Goal: Information Seeking & Learning: Learn about a topic

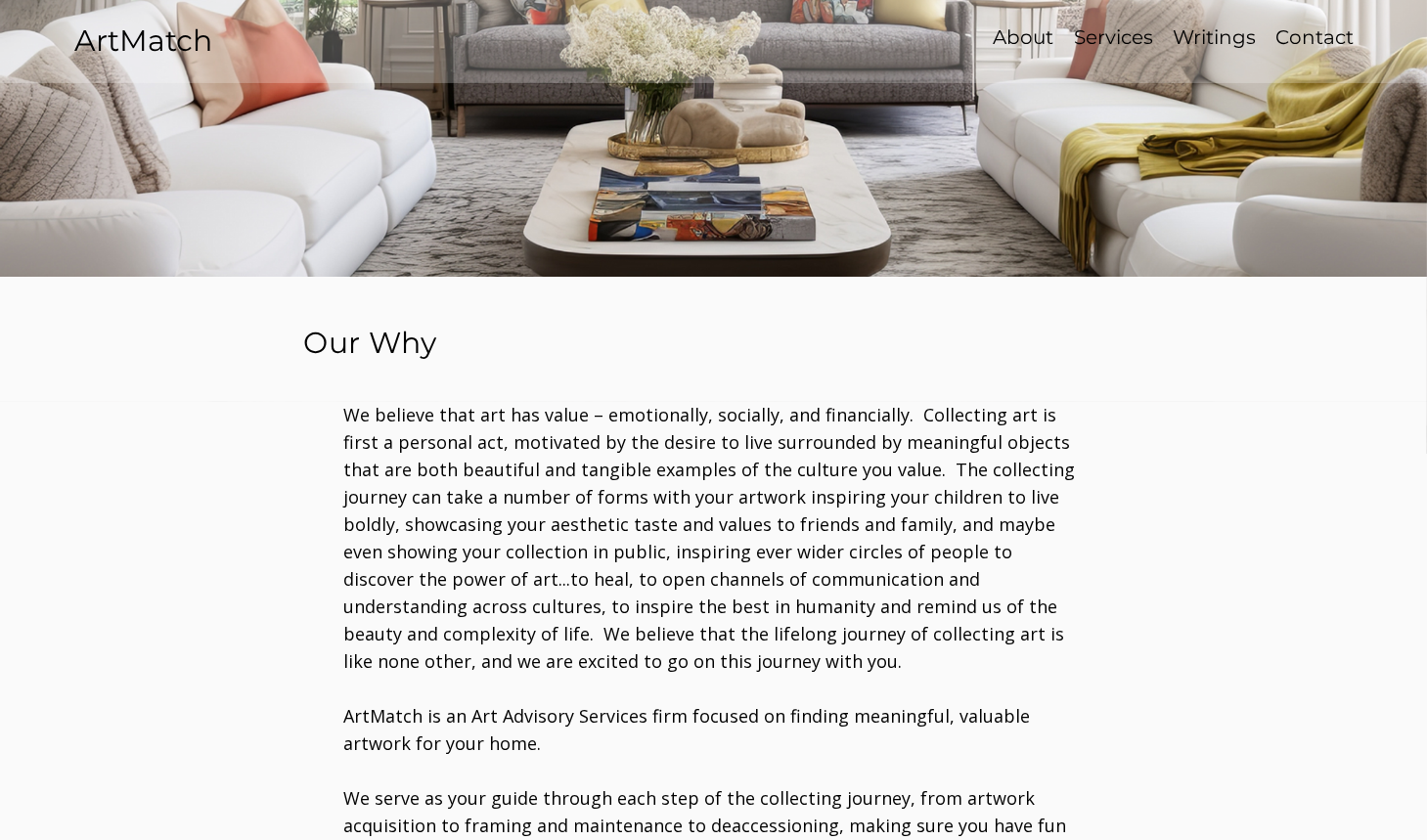
scroll to position [704, 0]
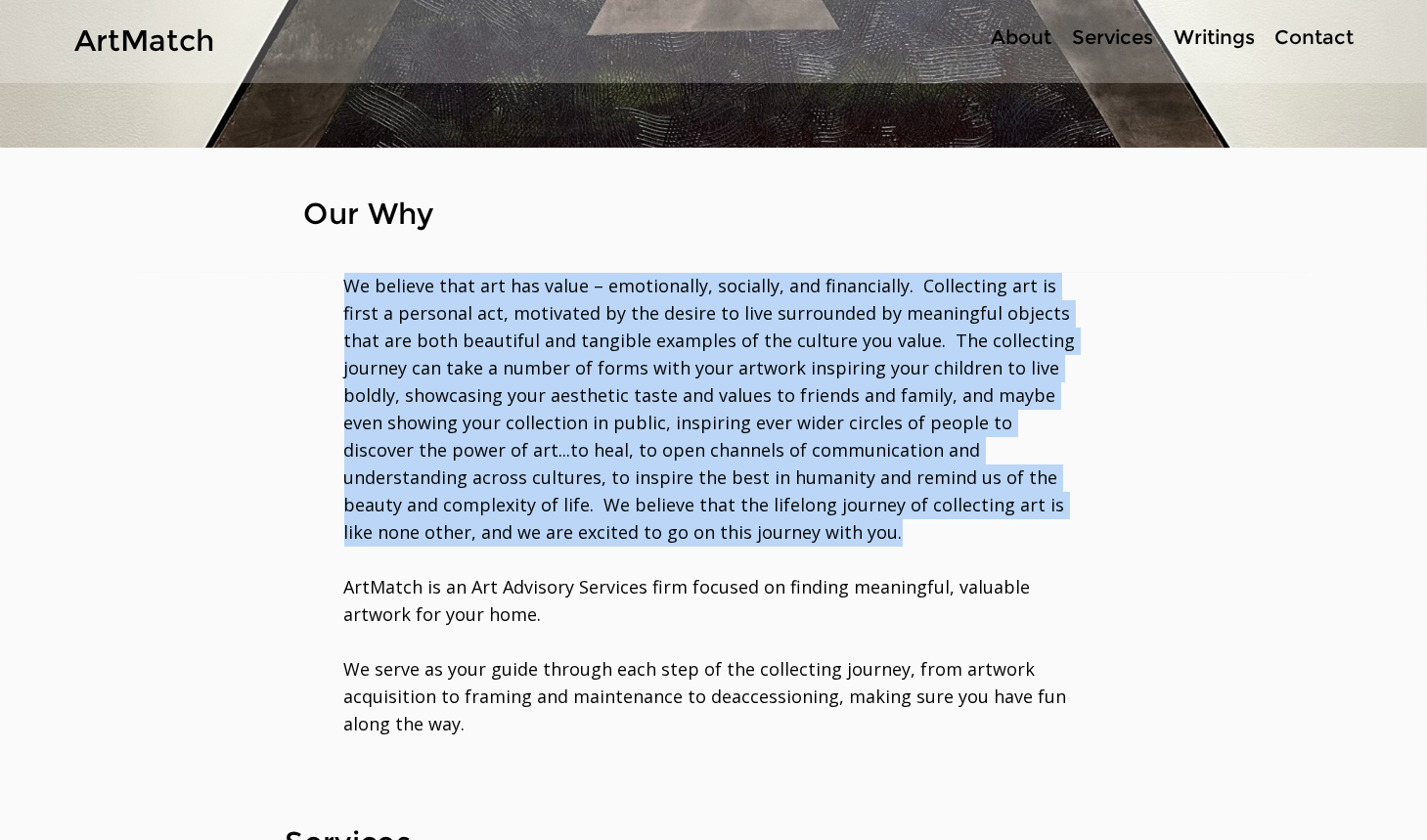
drag, startPoint x: 346, startPoint y: 280, endPoint x: 702, endPoint y: 524, distance: 431.6
click at [702, 524] on p "​We believe that art has value – emotionally, socially, and financially. Collec…" at bounding box center [714, 409] width 739 height 274
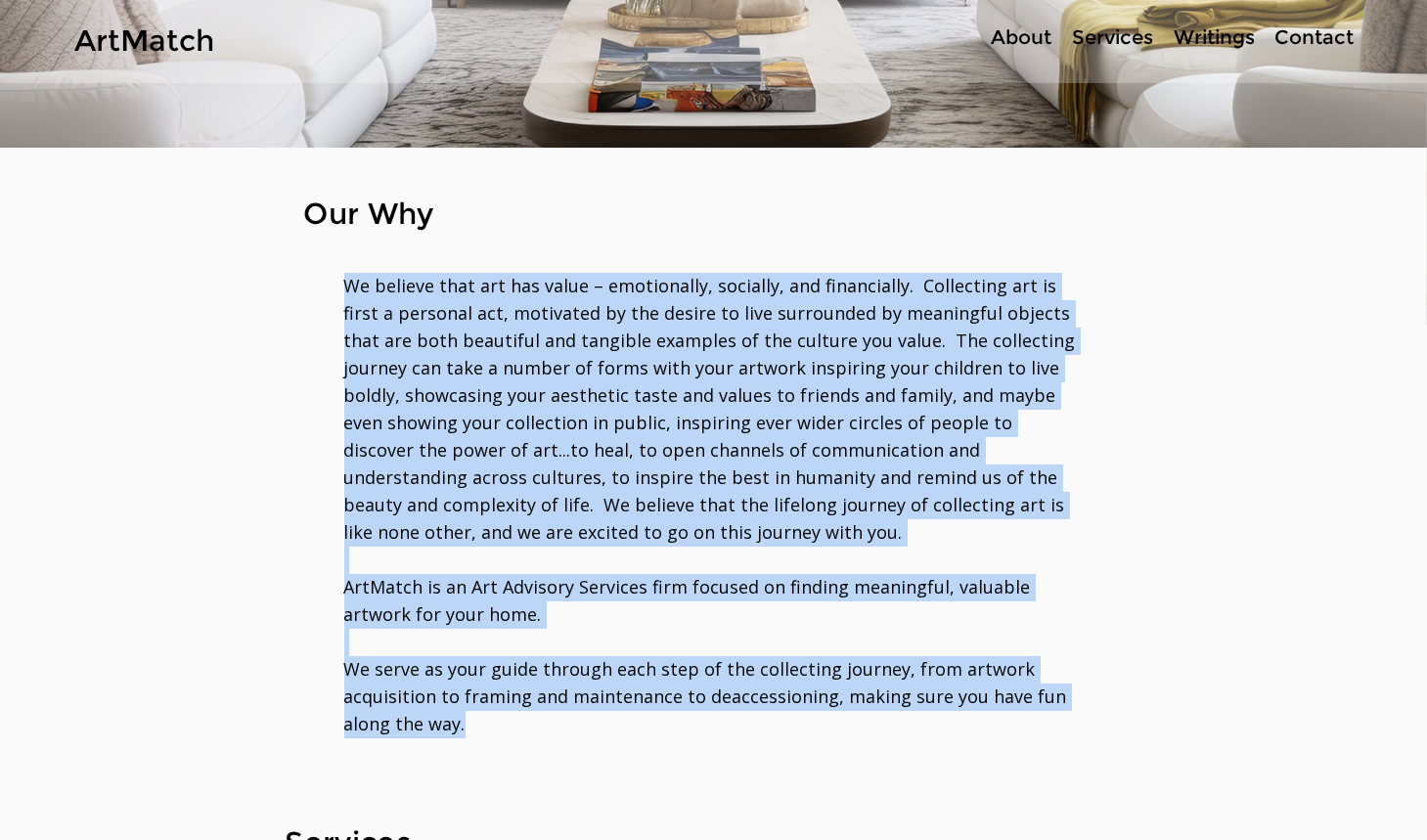
copy div "We believe that art has value – emotionally, socially, and financially. Collect…"
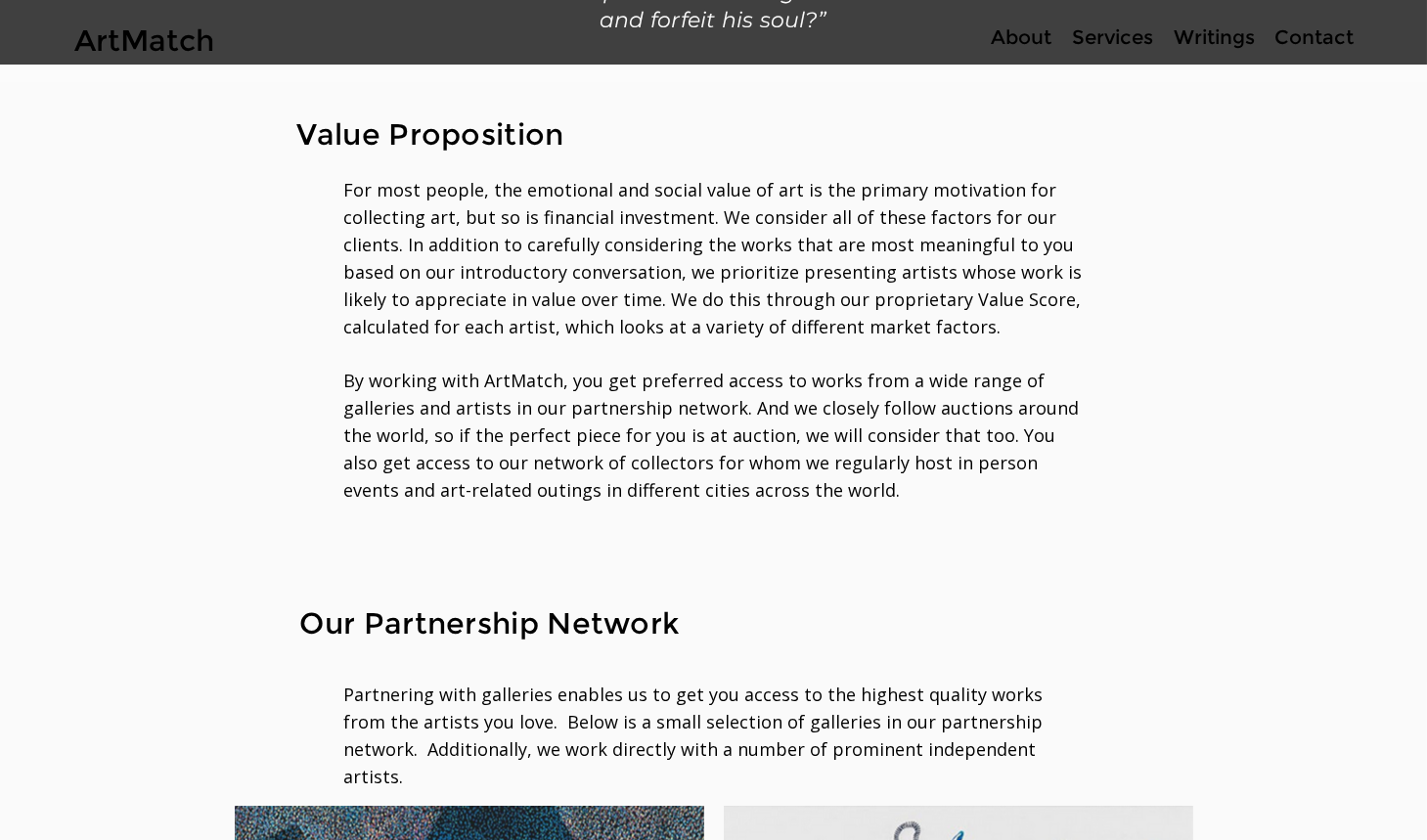
scroll to position [2416, 0]
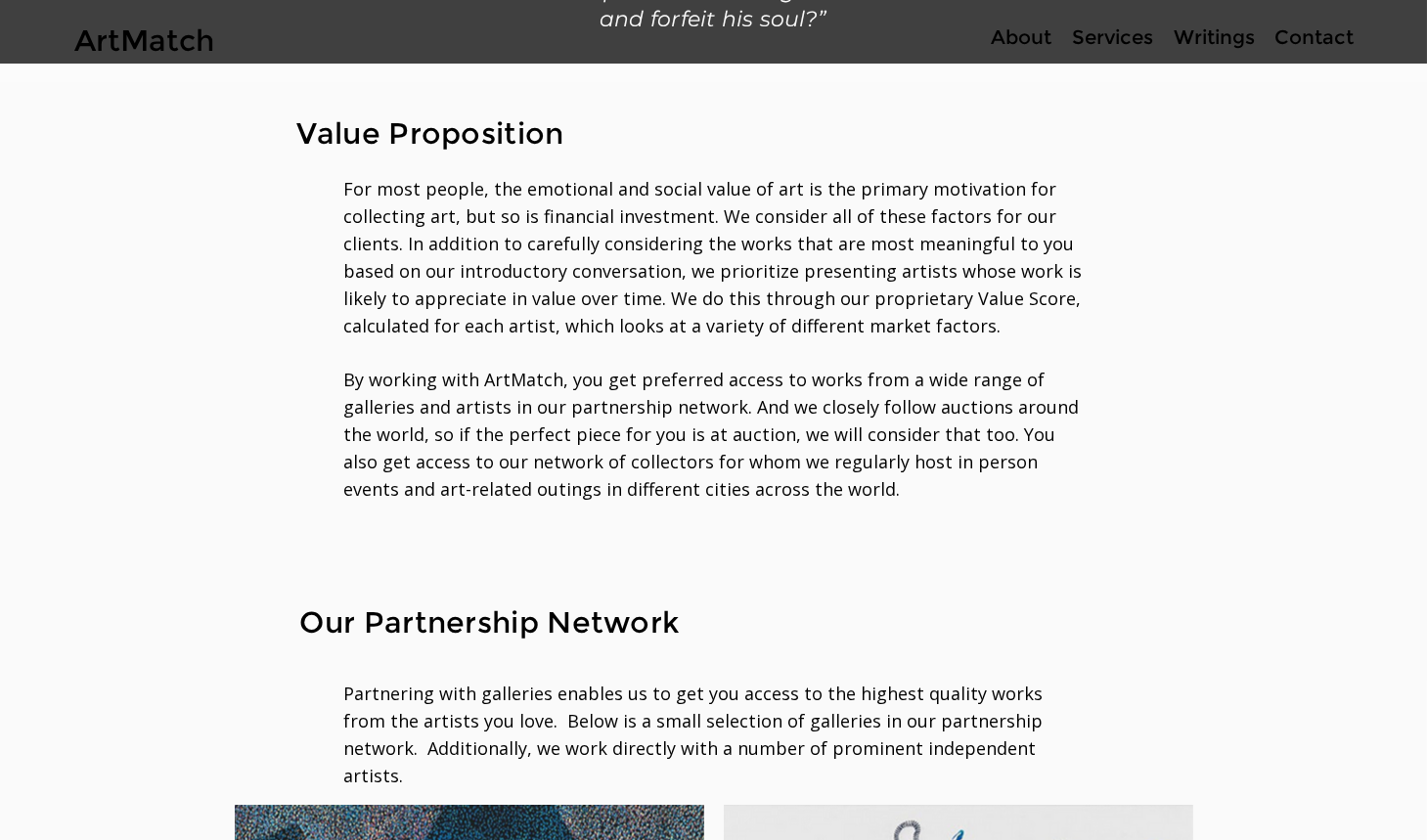
click at [802, 490] on p "By working with ArtMatch, you get preferred access to works from a wide range o…" at bounding box center [714, 435] width 739 height 137
click at [574, 141] on h2 "Value Proposition" at bounding box center [446, 134] width 298 height 39
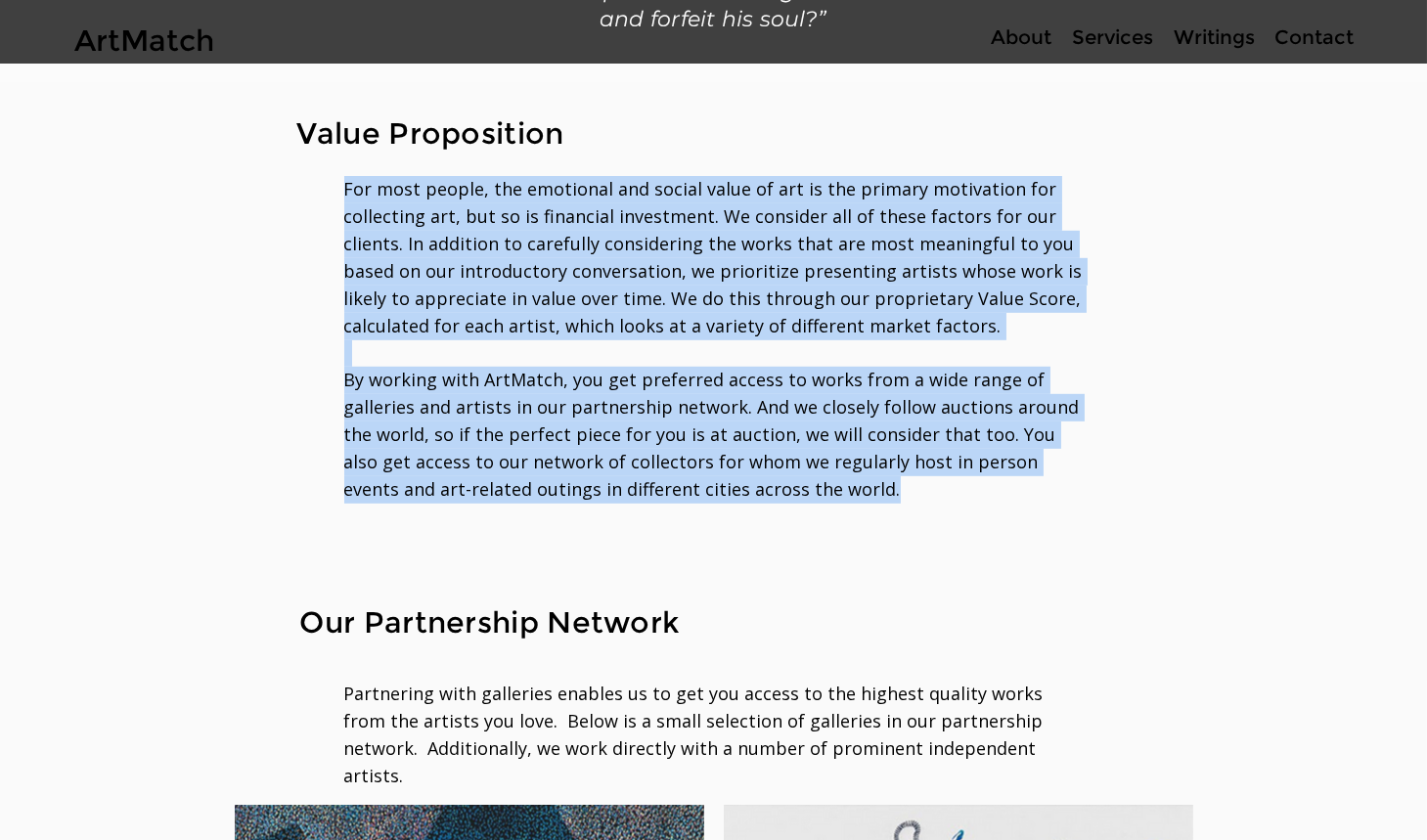
drag, startPoint x: 782, startPoint y: 495, endPoint x: 347, endPoint y: 196, distance: 527.9
click at [347, 196] on div "For most people, the emotional and social value of art is the primary motivatio…" at bounding box center [714, 339] width 739 height 327
copy div "For most people, the emotional and social value of art is the primary motivatio…"
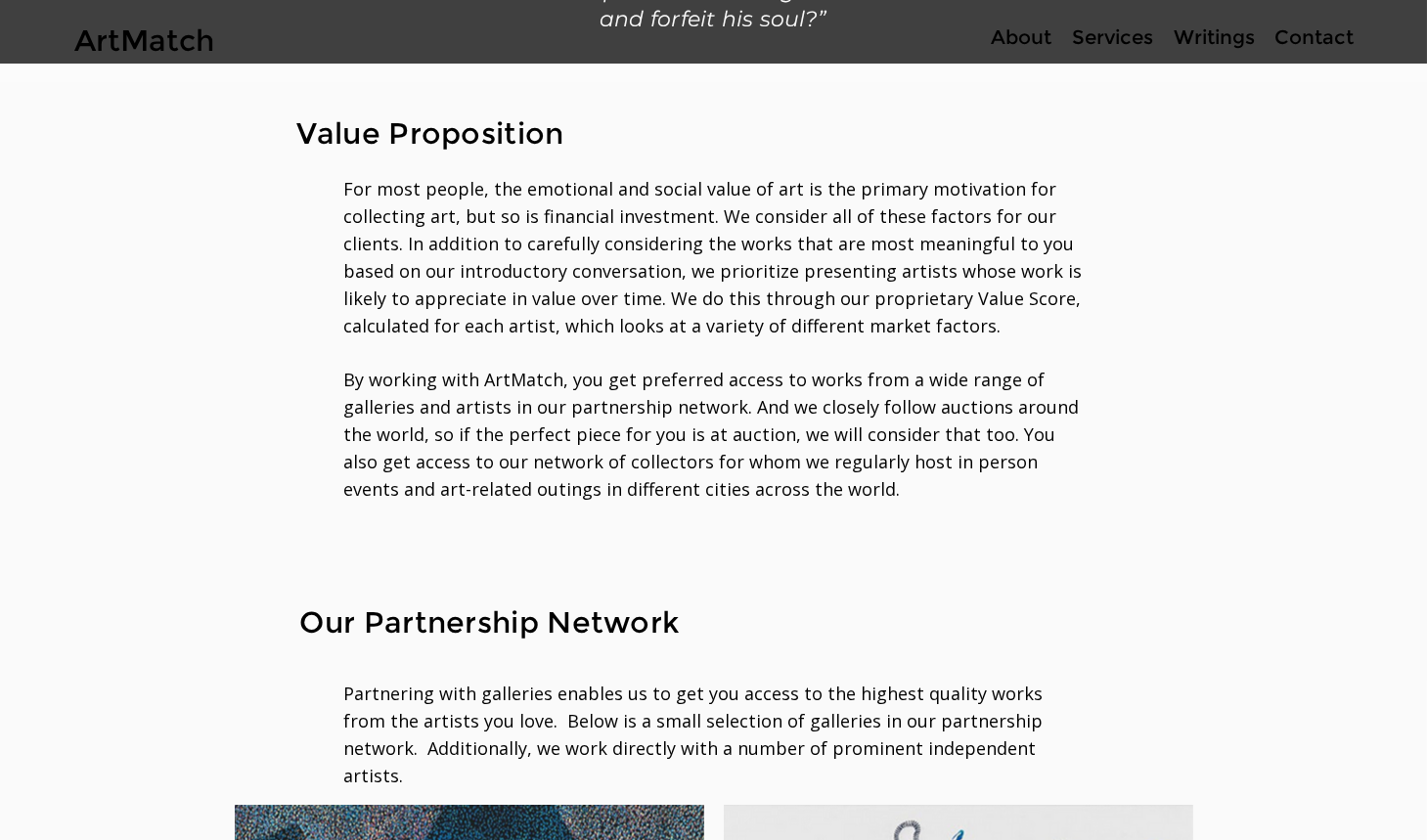
click at [144, 498] on div at bounding box center [713, 372] width 1427 height 393
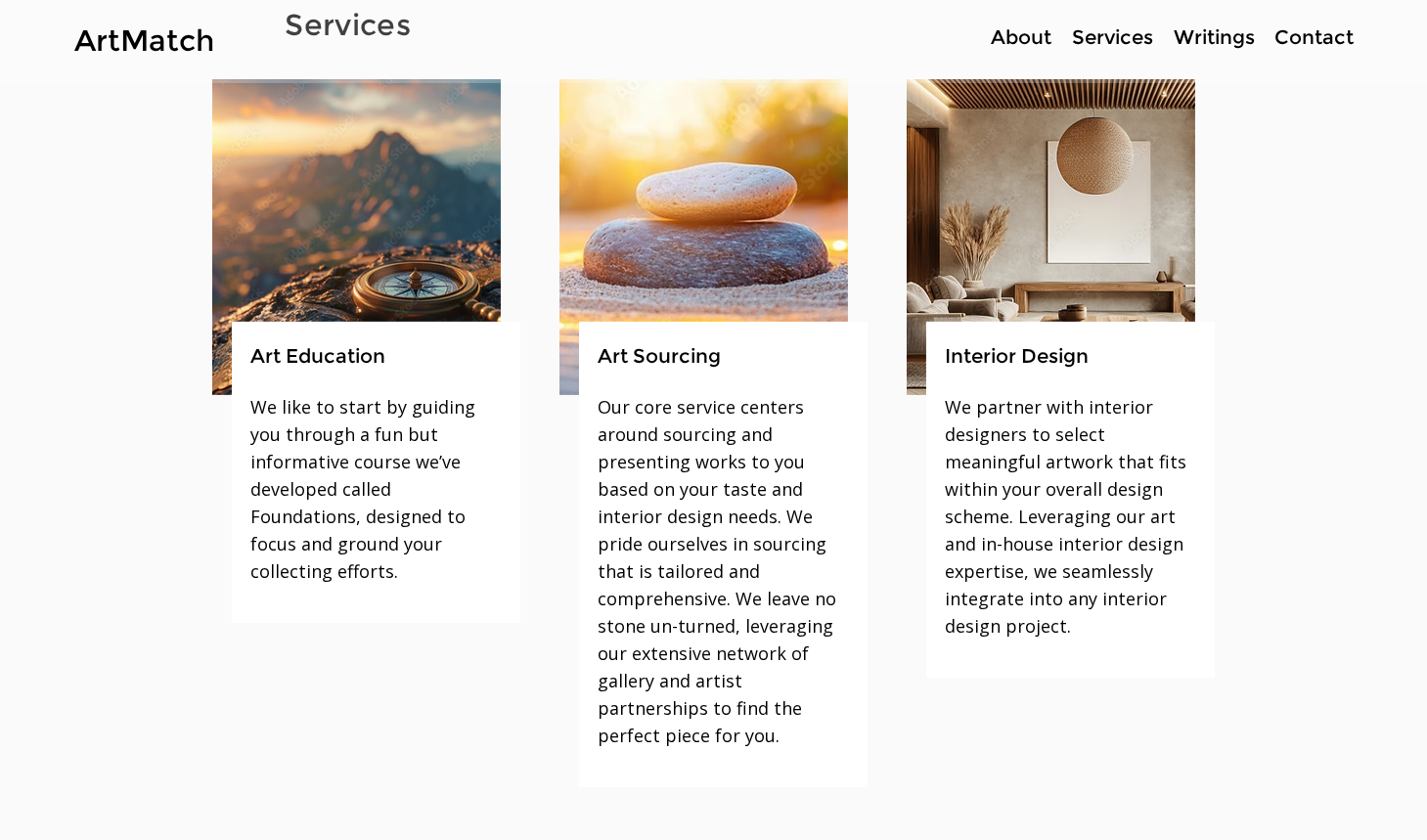
scroll to position [1522, 0]
click at [427, 540] on p "We like to start by guiding you through a fun but informative course we’ve deve…" at bounding box center [374, 489] width 250 height 192
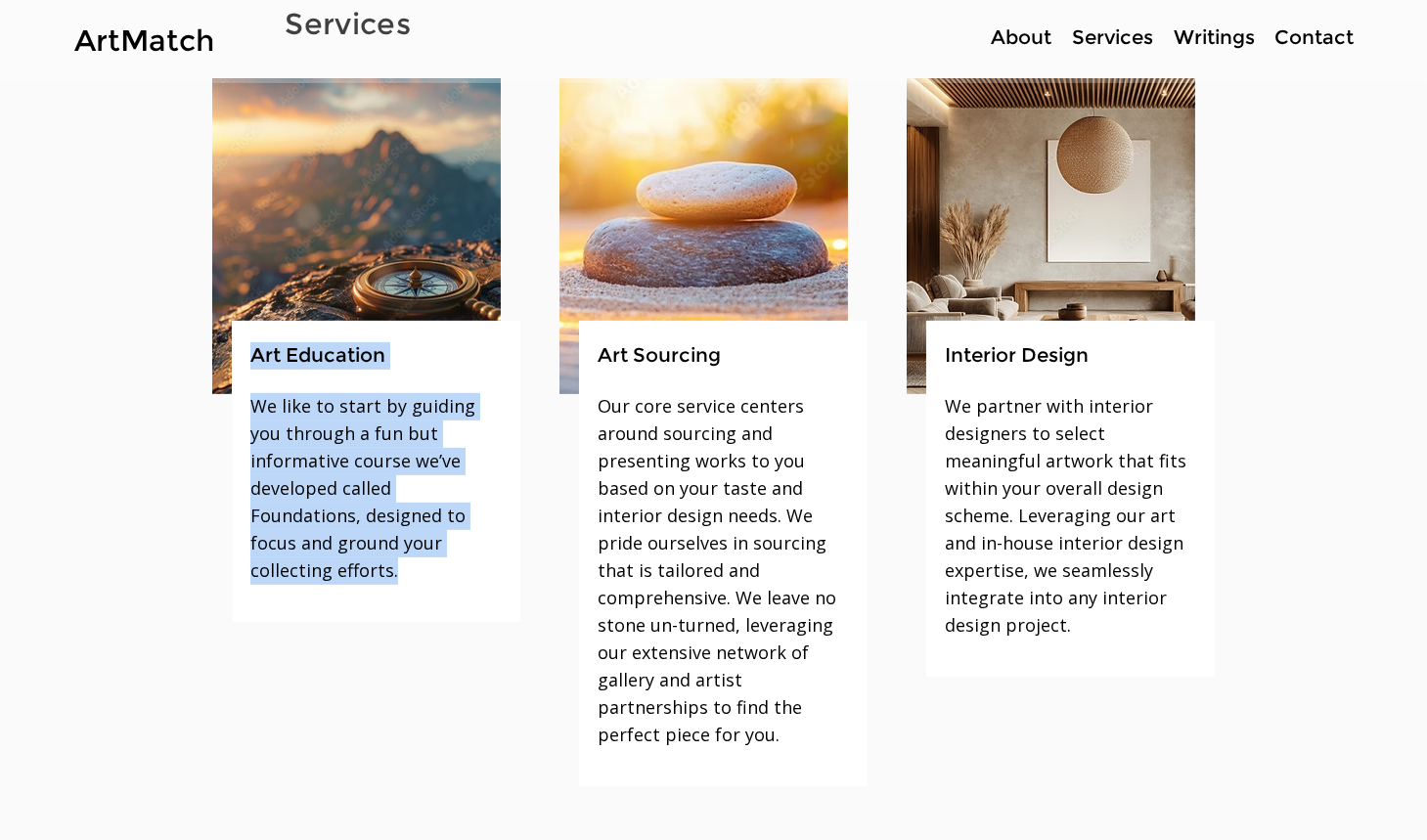
drag, startPoint x: 416, startPoint y: 540, endPoint x: 249, endPoint y: 406, distance: 214.1
click at [249, 406] on div "Art Education We like to start by guiding you through a fun but informative cou…" at bounding box center [376, 471] width 289 height 302
click at [424, 554] on p "We like to start by guiding you through a fun but informative course we’ve deve…" at bounding box center [374, 489] width 250 height 192
drag, startPoint x: 414, startPoint y: 550, endPoint x: 252, endPoint y: 413, distance: 212.2
click at [252, 413] on p "We like to start by guiding you through a fun but informative course we’ve deve…" at bounding box center [374, 489] width 250 height 192
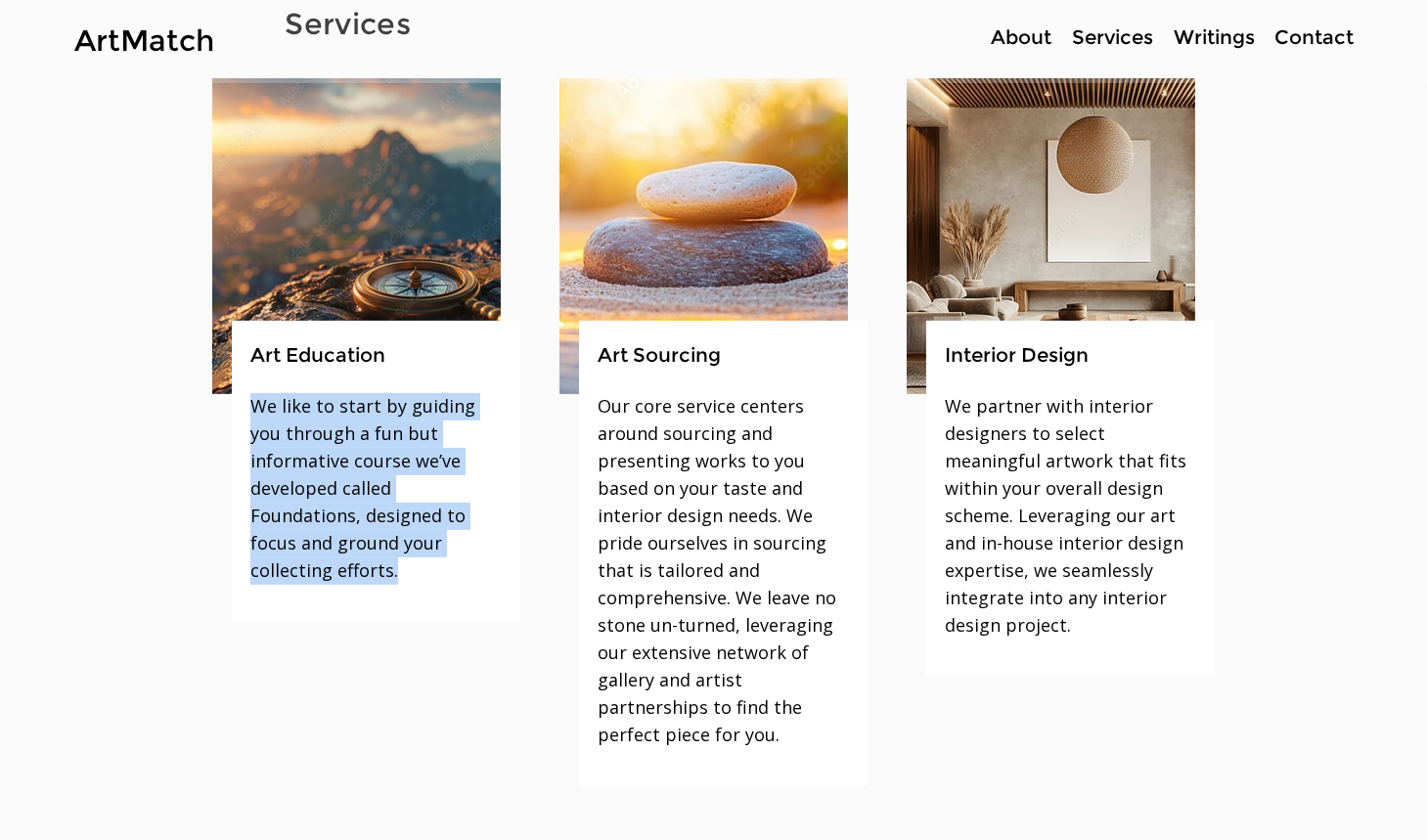
copy span "We like to start by guiding you through a fun but informative course we’ve deve…"
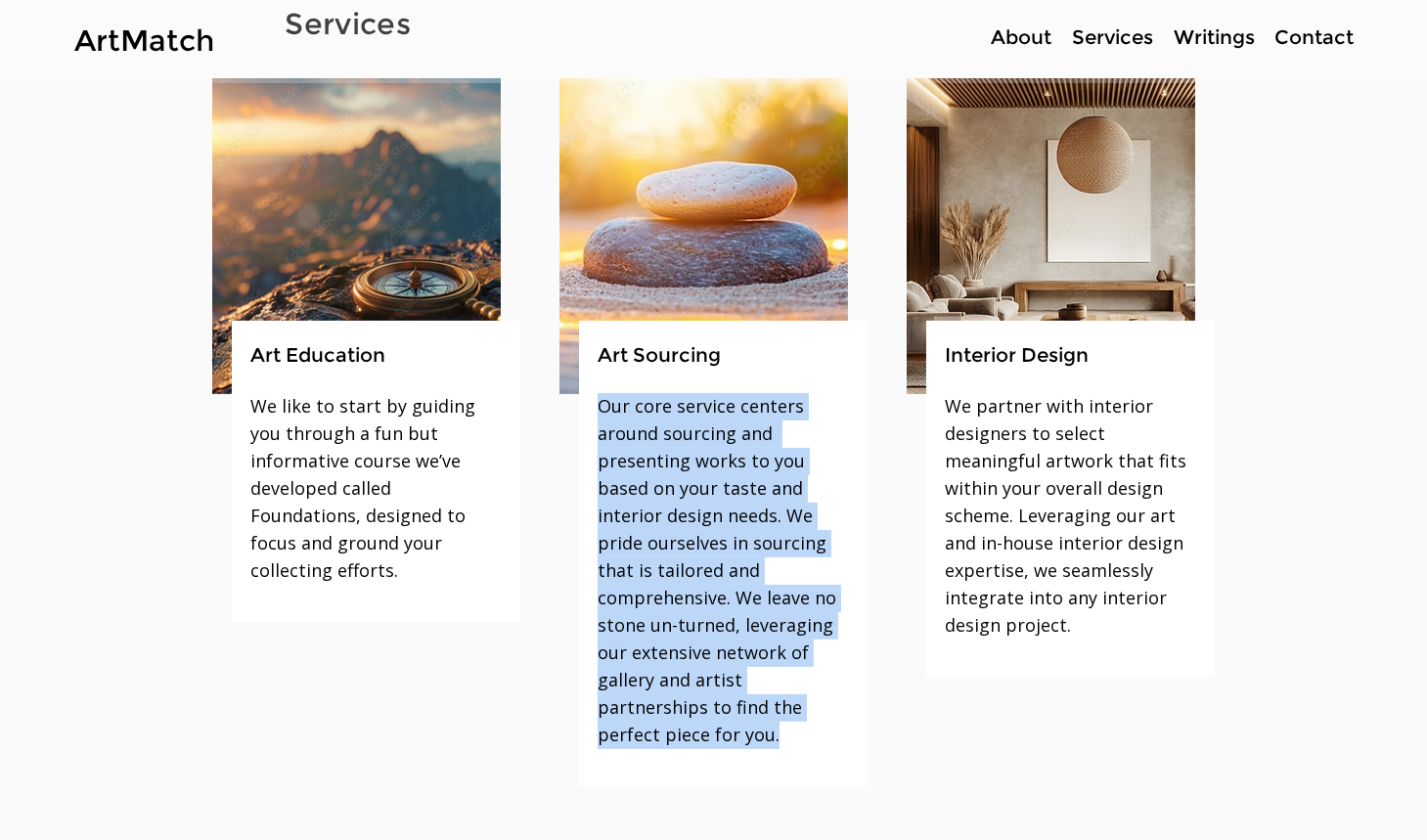
drag, startPoint x: 699, startPoint y: 734, endPoint x: 597, endPoint y: 406, distance: 343.5
click at [597, 406] on p "Our core service centers around sourcing and presenting works to you based on y…" at bounding box center [722, 571] width 250 height 356
copy span "Our core service centers around sourcing and presenting works to you based on y…"
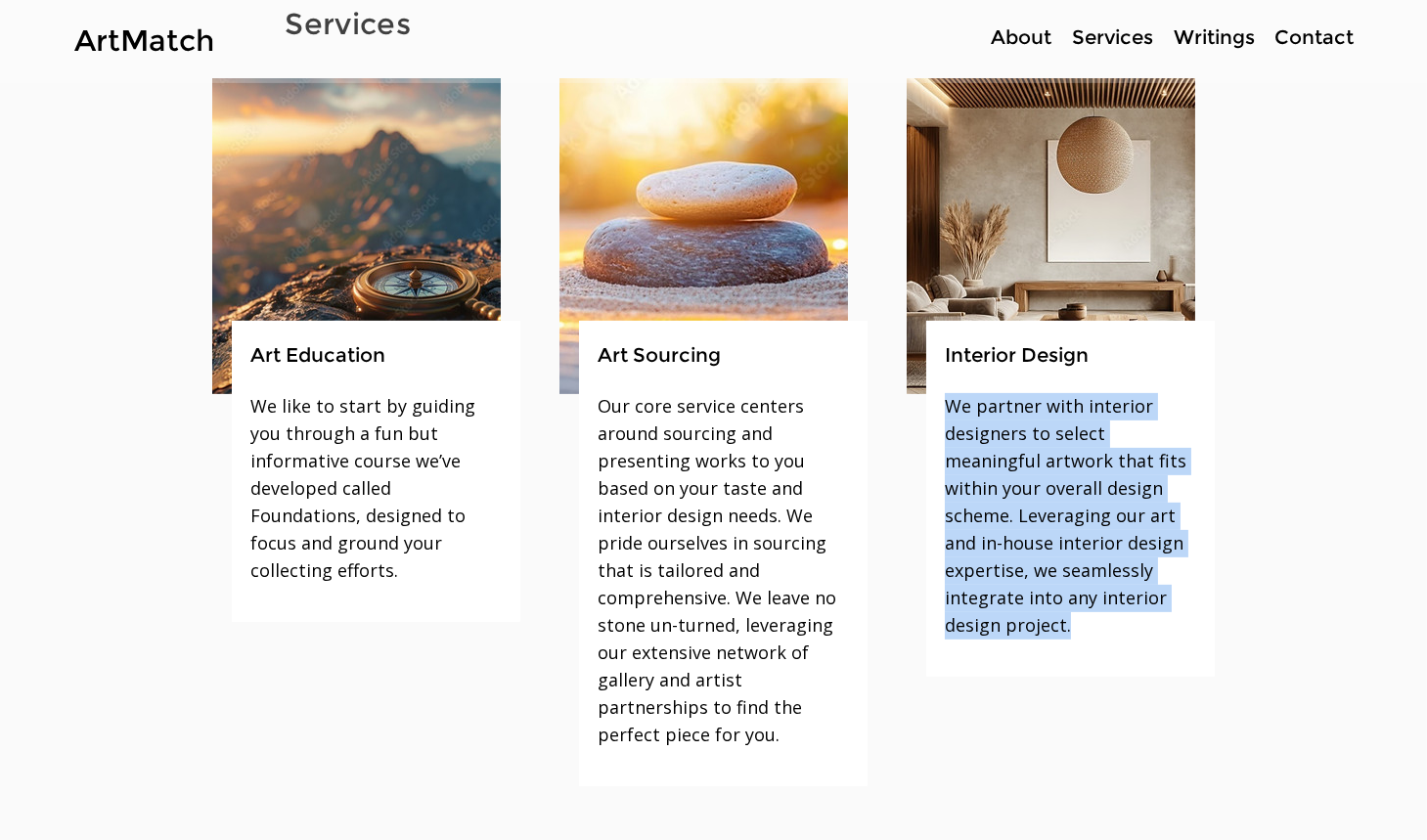
drag, startPoint x: 1079, startPoint y: 625, endPoint x: 946, endPoint y: 406, distance: 256.2
click at [946, 406] on p "We partner with interior designers to select meaningful artwork that fits withi…" at bounding box center [1070, 517] width 250 height 247
copy span "We partner with interior designers to select meaningful artwork that fits withi…"
click at [1215, 25] on p "Writings" at bounding box center [1214, 38] width 101 height 28
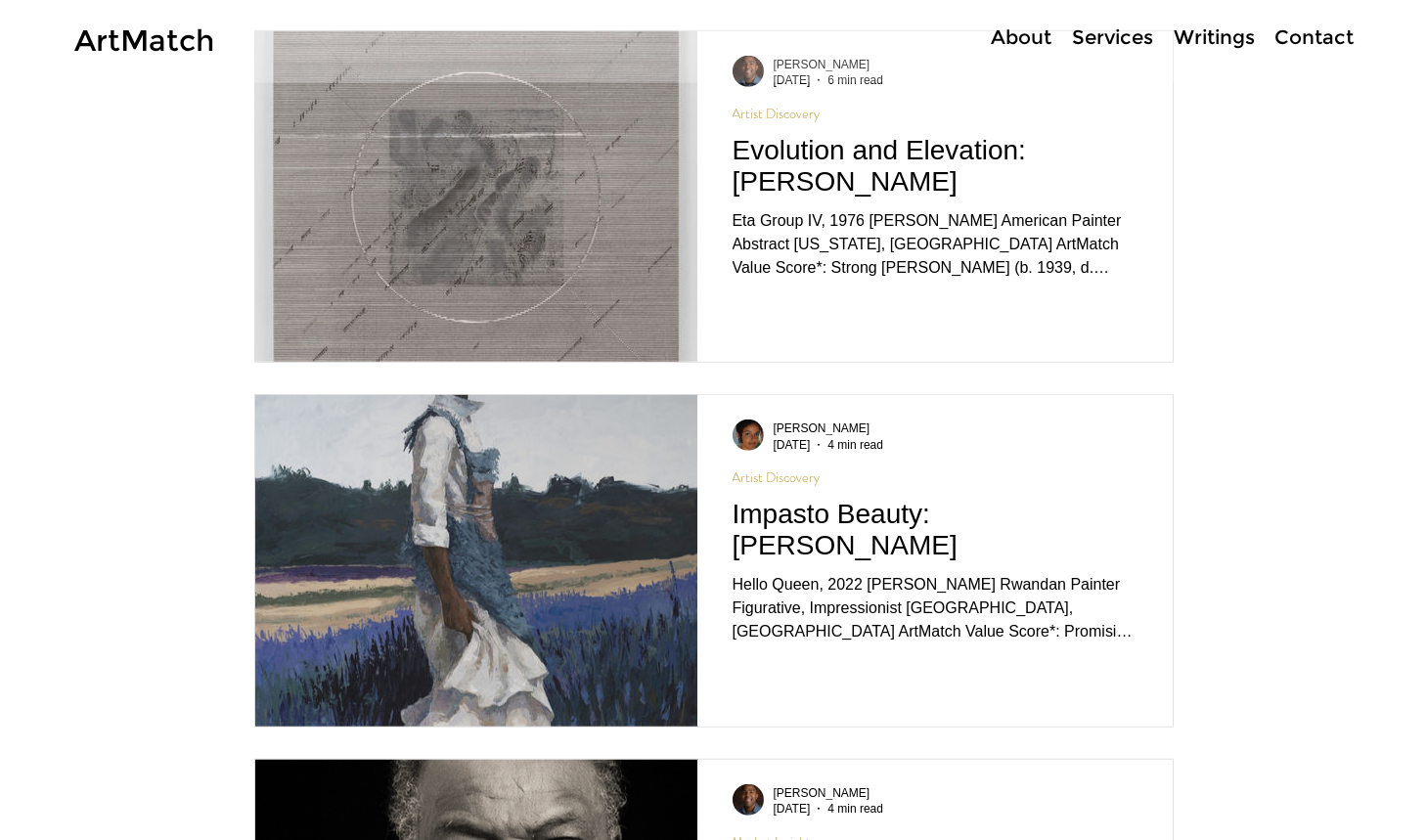
scroll to position [3369, 0]
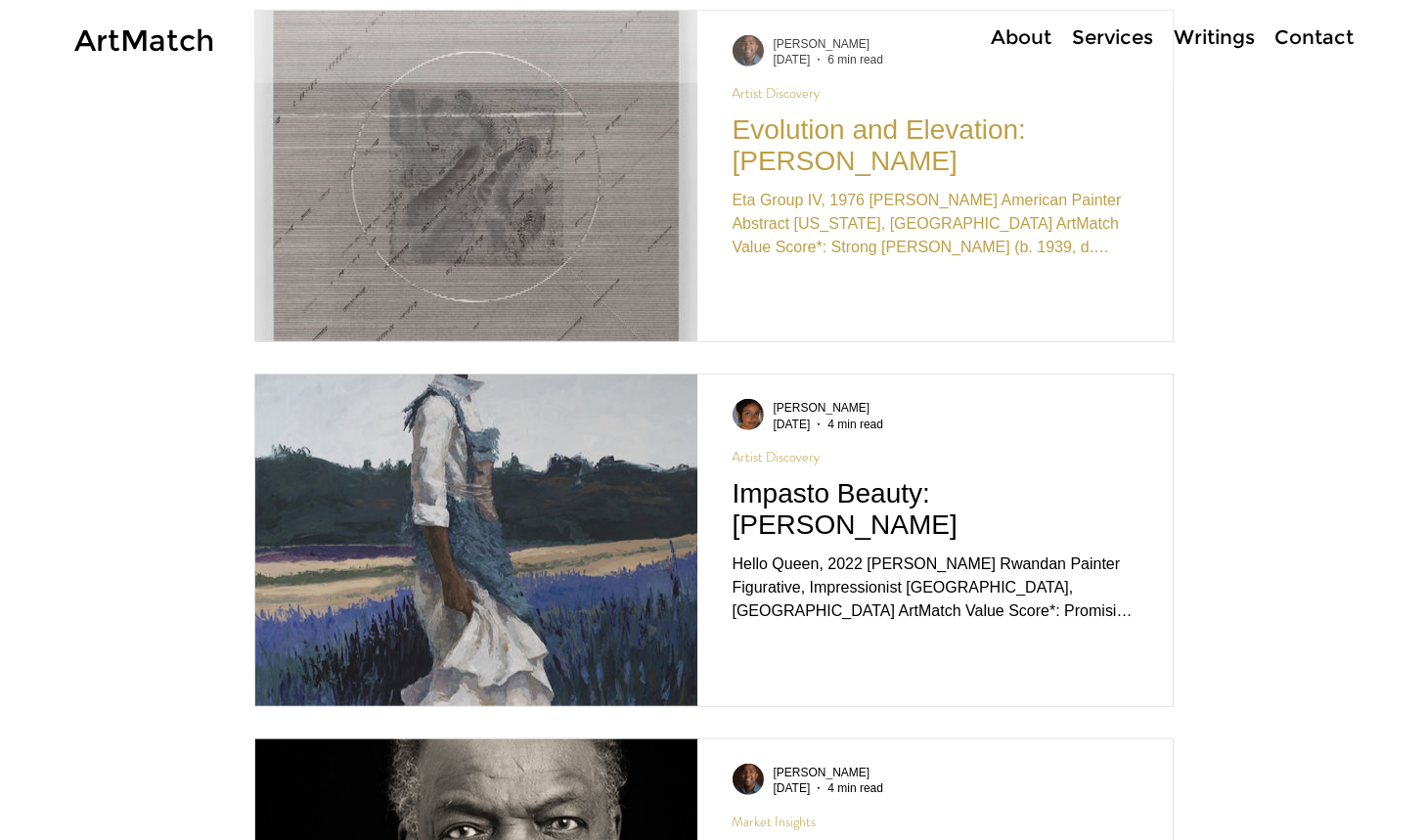
click at [879, 132] on h2 "Evolution and Elevation: [PERSON_NAME]" at bounding box center [935, 145] width 405 height 63
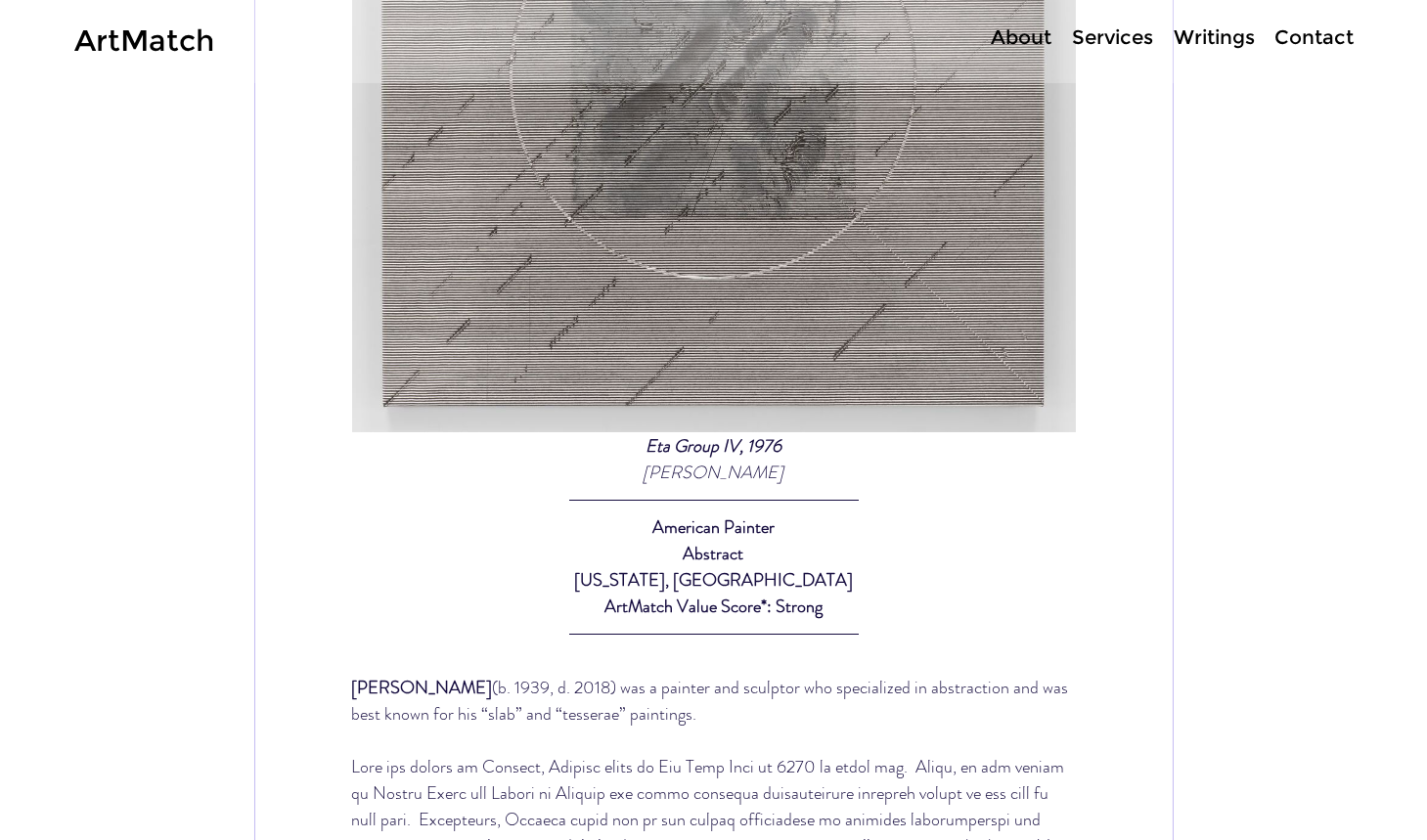
scroll to position [569, 0]
drag, startPoint x: 772, startPoint y: 549, endPoint x: 651, endPoint y: 531, distance: 122.3
copy div "Eta Group IV, 1976 Jack Whitten"
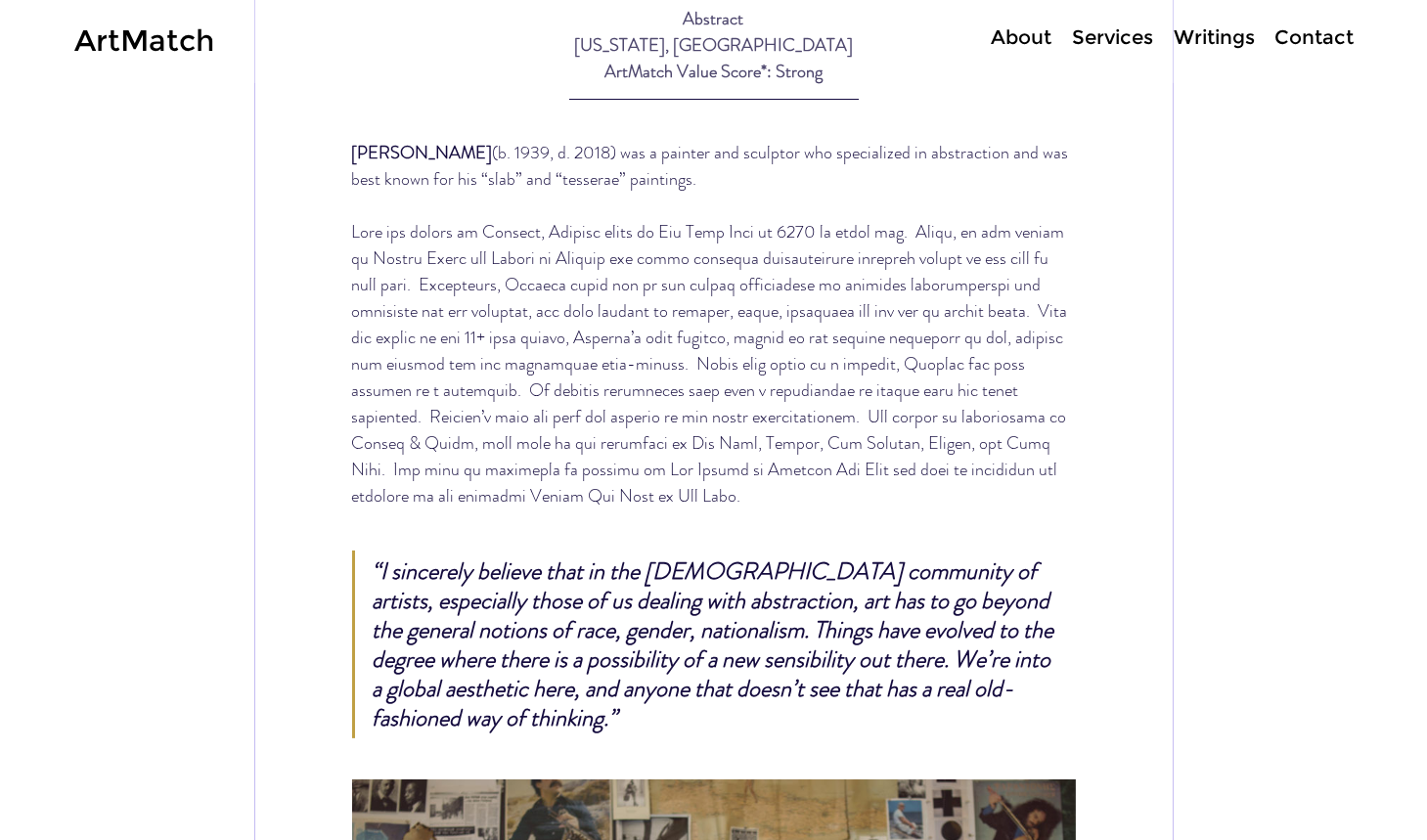
scroll to position [1100, 0]
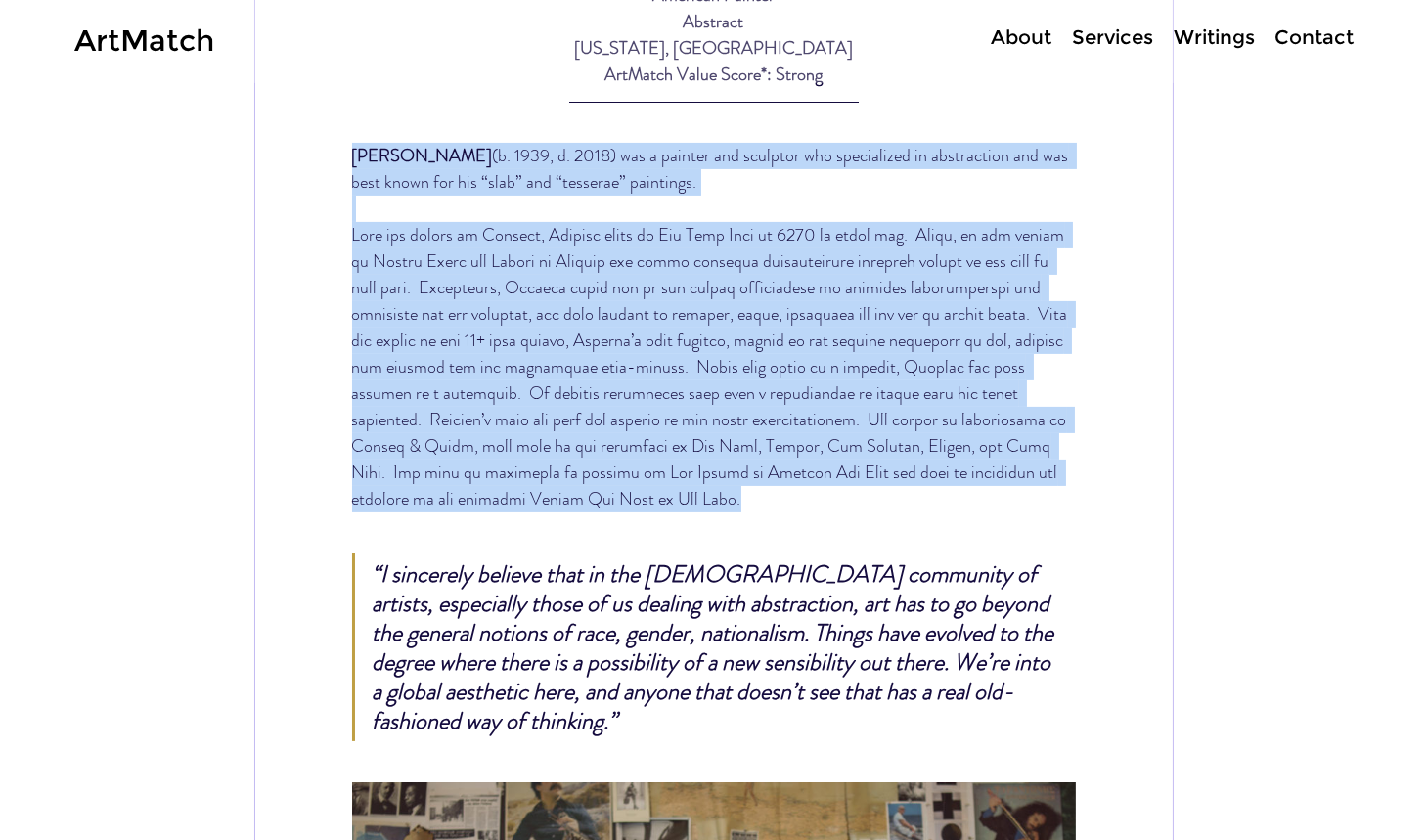
drag, startPoint x: 521, startPoint y: 581, endPoint x: 348, endPoint y: 239, distance: 383.3
copy div "Jack Whitten (b. 1939, d. 2018) was a painter and sculptor who specialized in a…"
click at [1218, 32] on p "Writings" at bounding box center [1214, 38] width 101 height 28
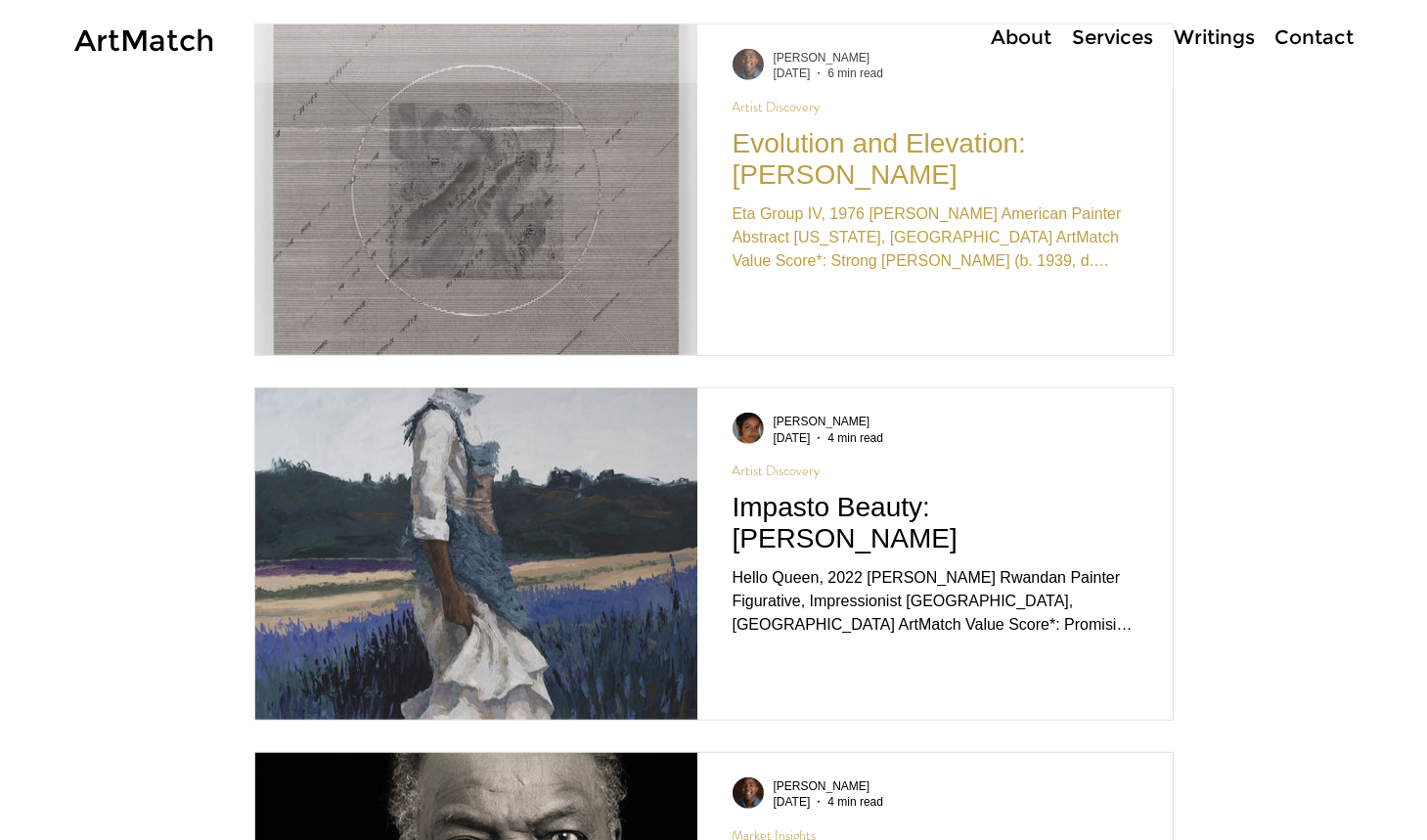
scroll to position [3356, 0]
click at [830, 156] on h2 "Evolution and Elevation: [PERSON_NAME]" at bounding box center [935, 158] width 405 height 63
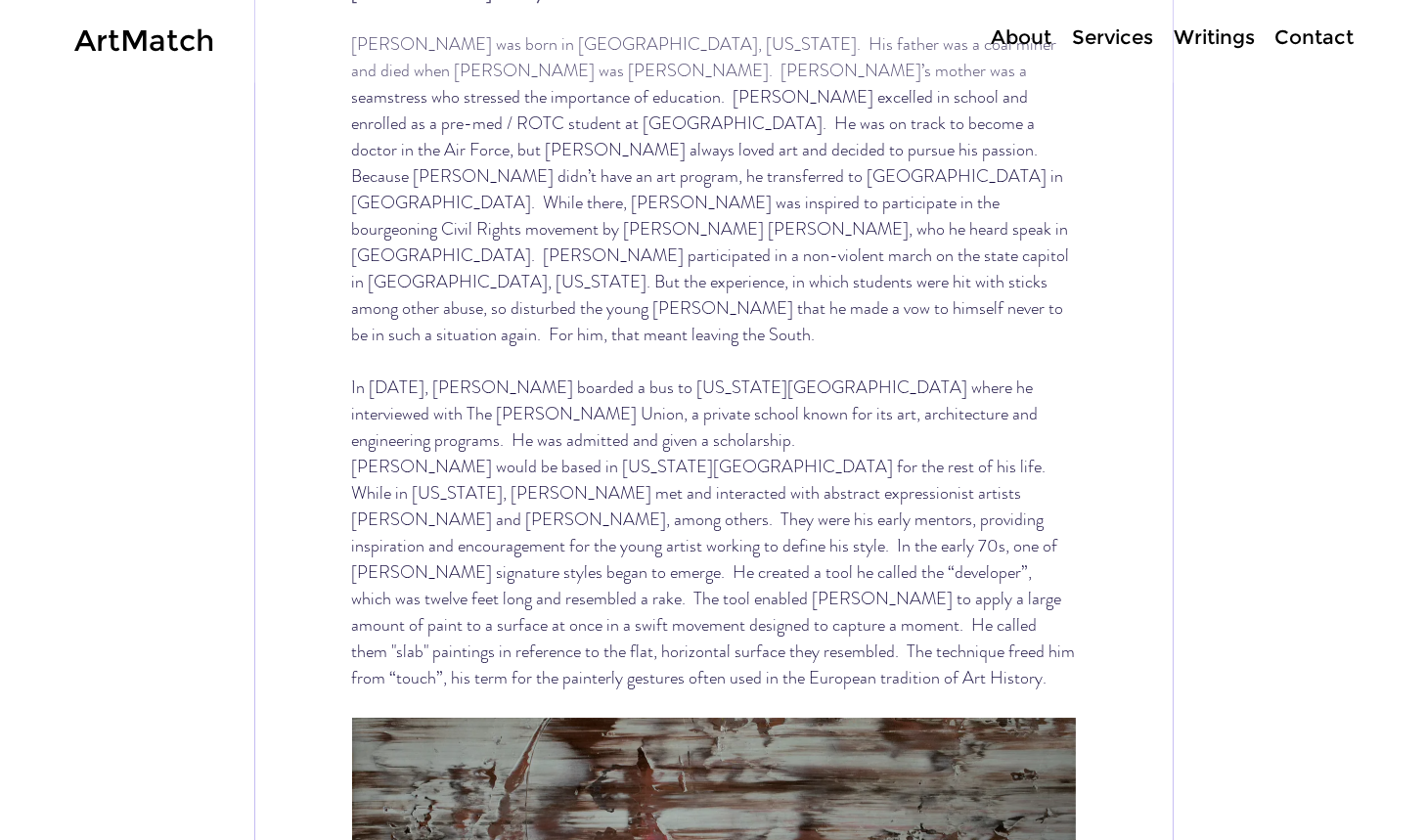
scroll to position [2437, 0]
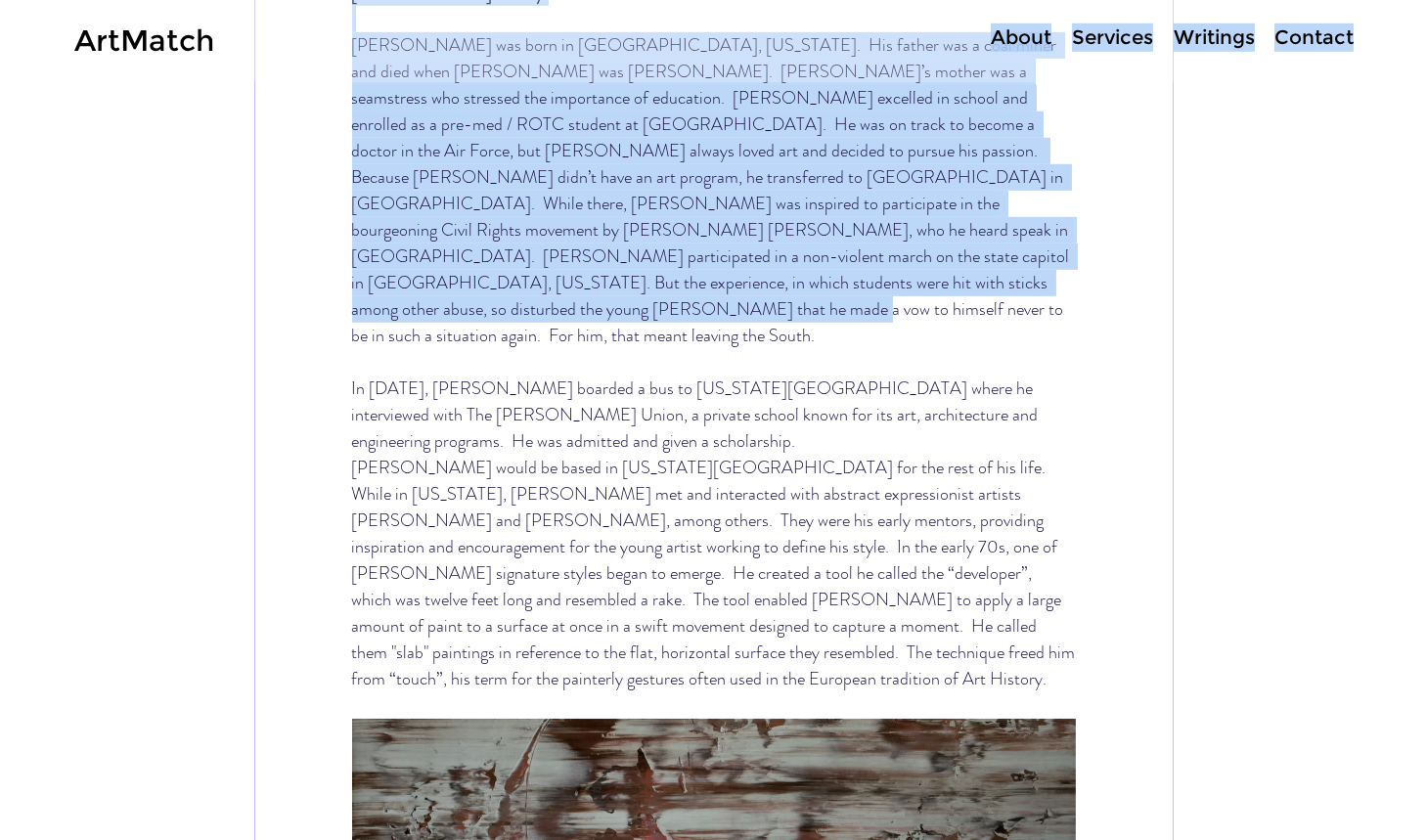
drag, startPoint x: 349, startPoint y: 76, endPoint x: 643, endPoint y: 373, distance: 417.9
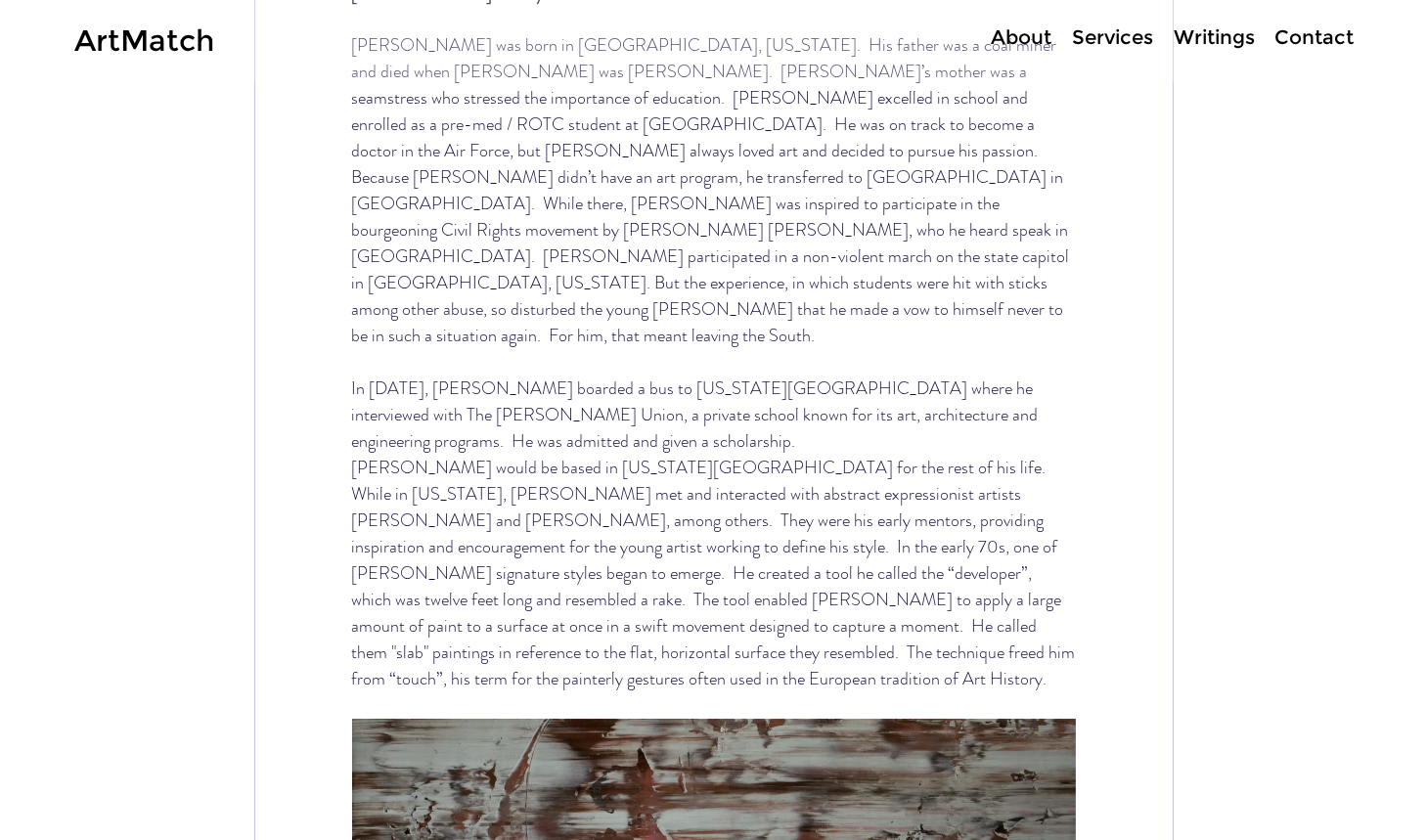
click at [1018, 692] on span "main content" at bounding box center [714, 705] width 724 height 27
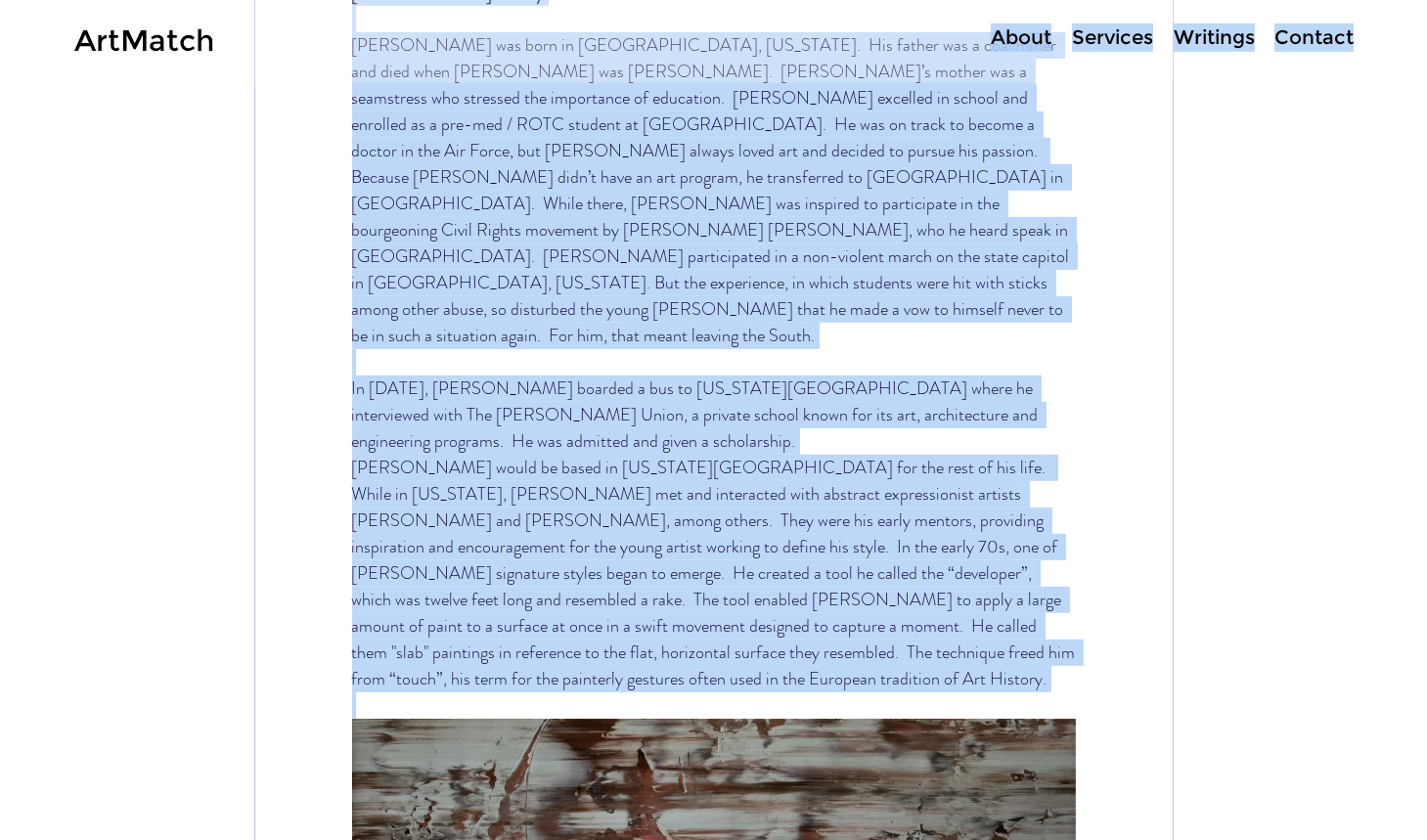
drag, startPoint x: 1011, startPoint y: 666, endPoint x: 391, endPoint y: 82, distance: 851.7
click at [385, 81] on div at bounding box center [836, 41] width 1066 height 83
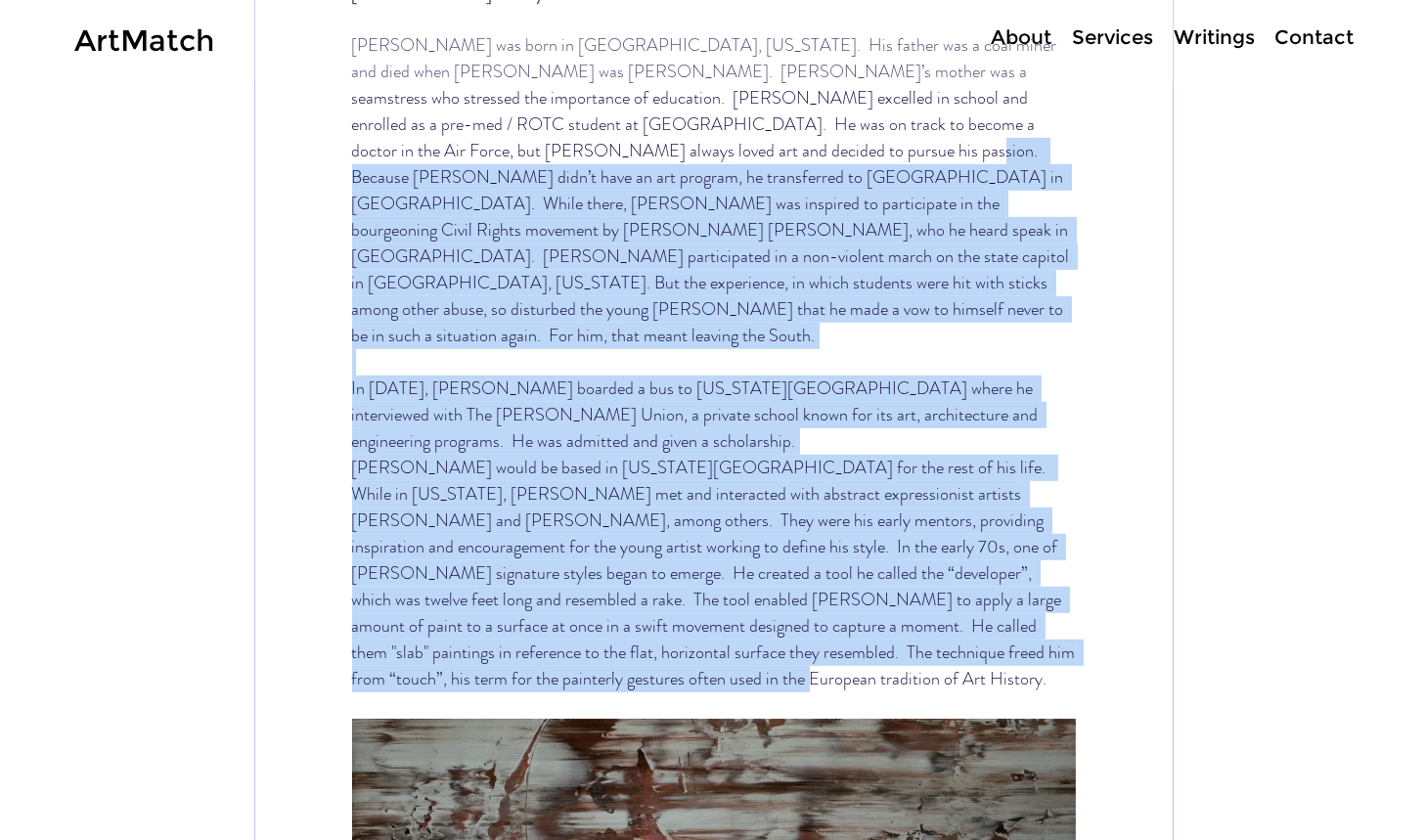
drag, startPoint x: 1008, startPoint y: 654, endPoint x: 450, endPoint y: 235, distance: 697.8
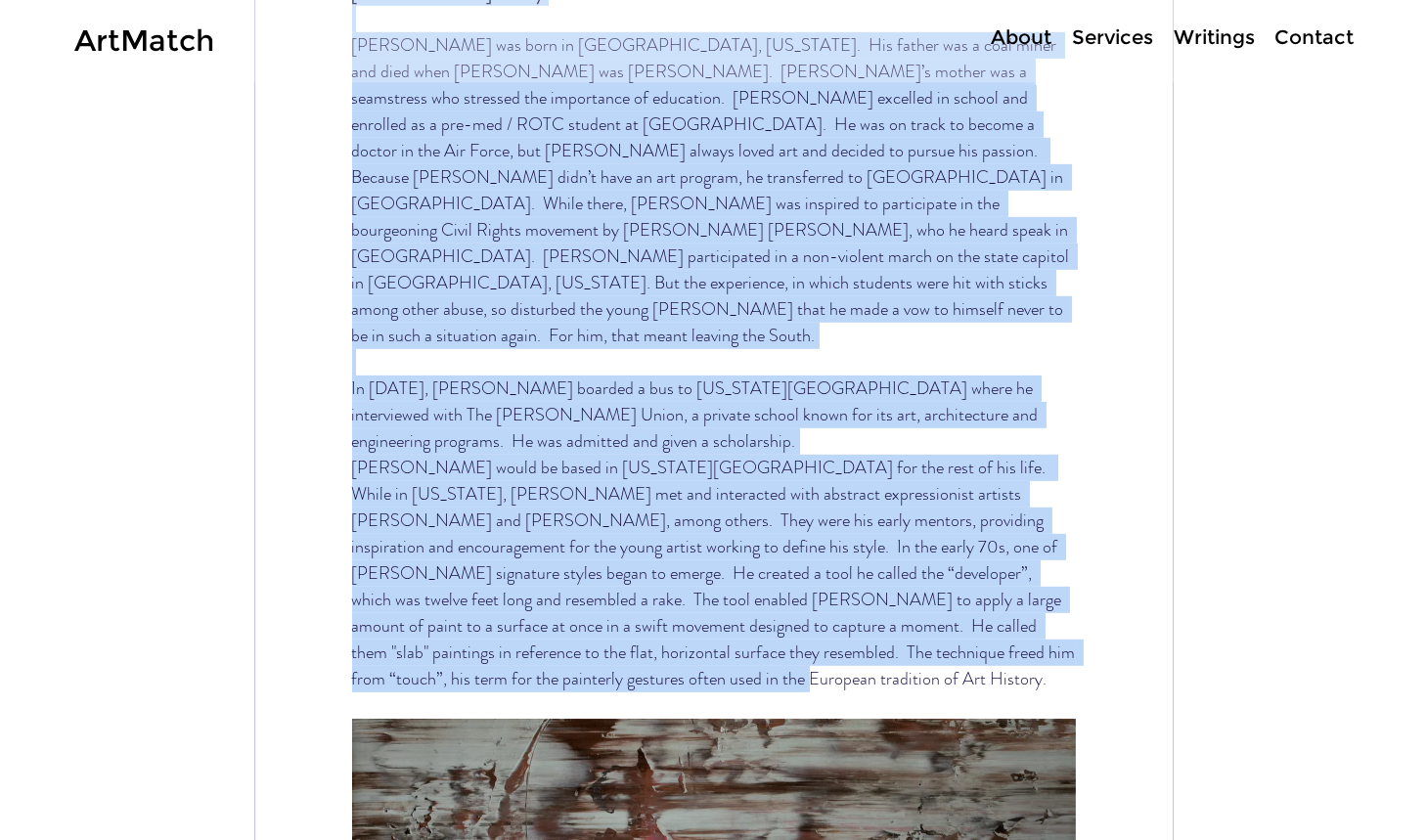
copy div "Lore'i Dolor Sita Consect adi elit se Doeiusmo, Tempori. Utl etdolo mag a enim …"
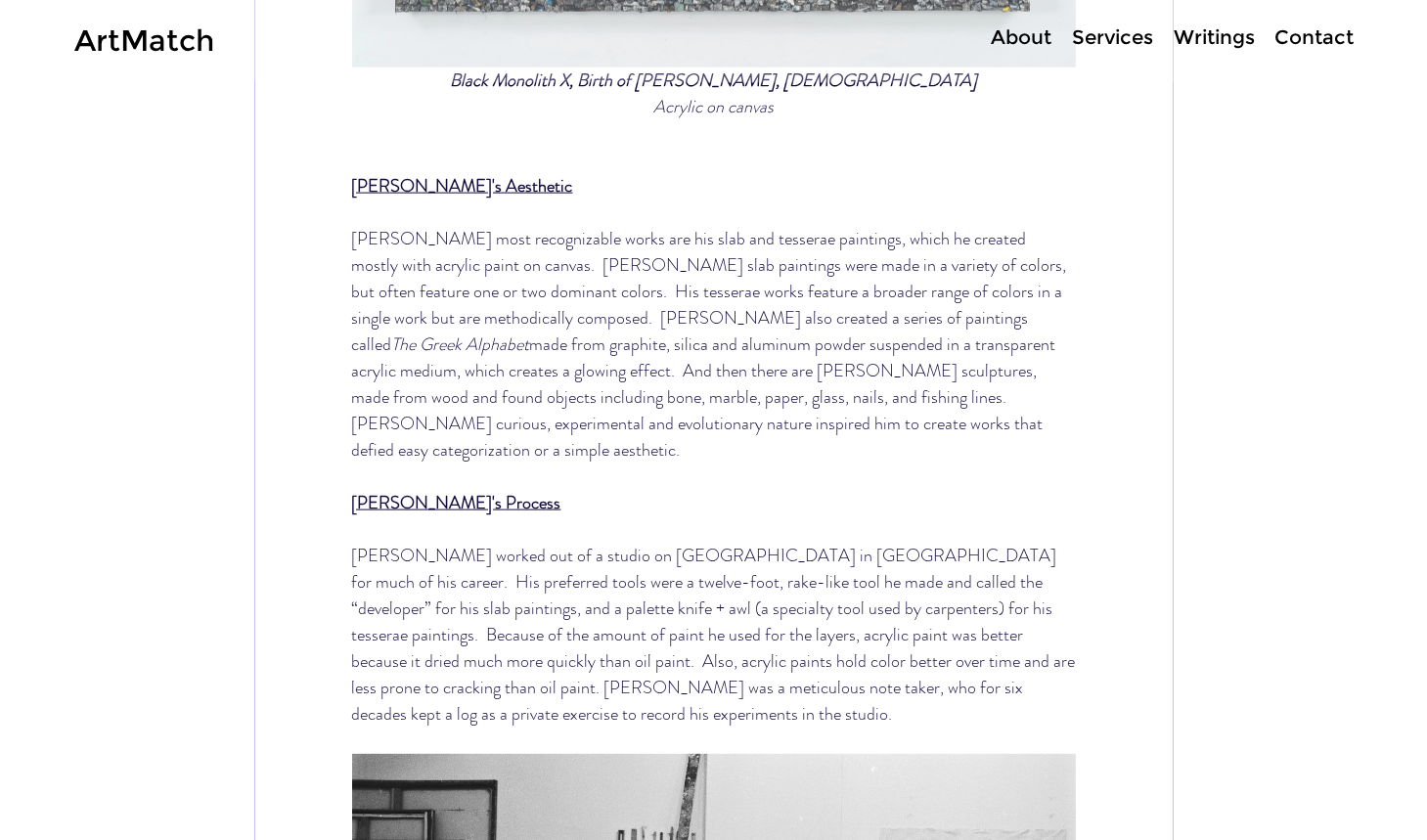
scroll to position [5686, 0]
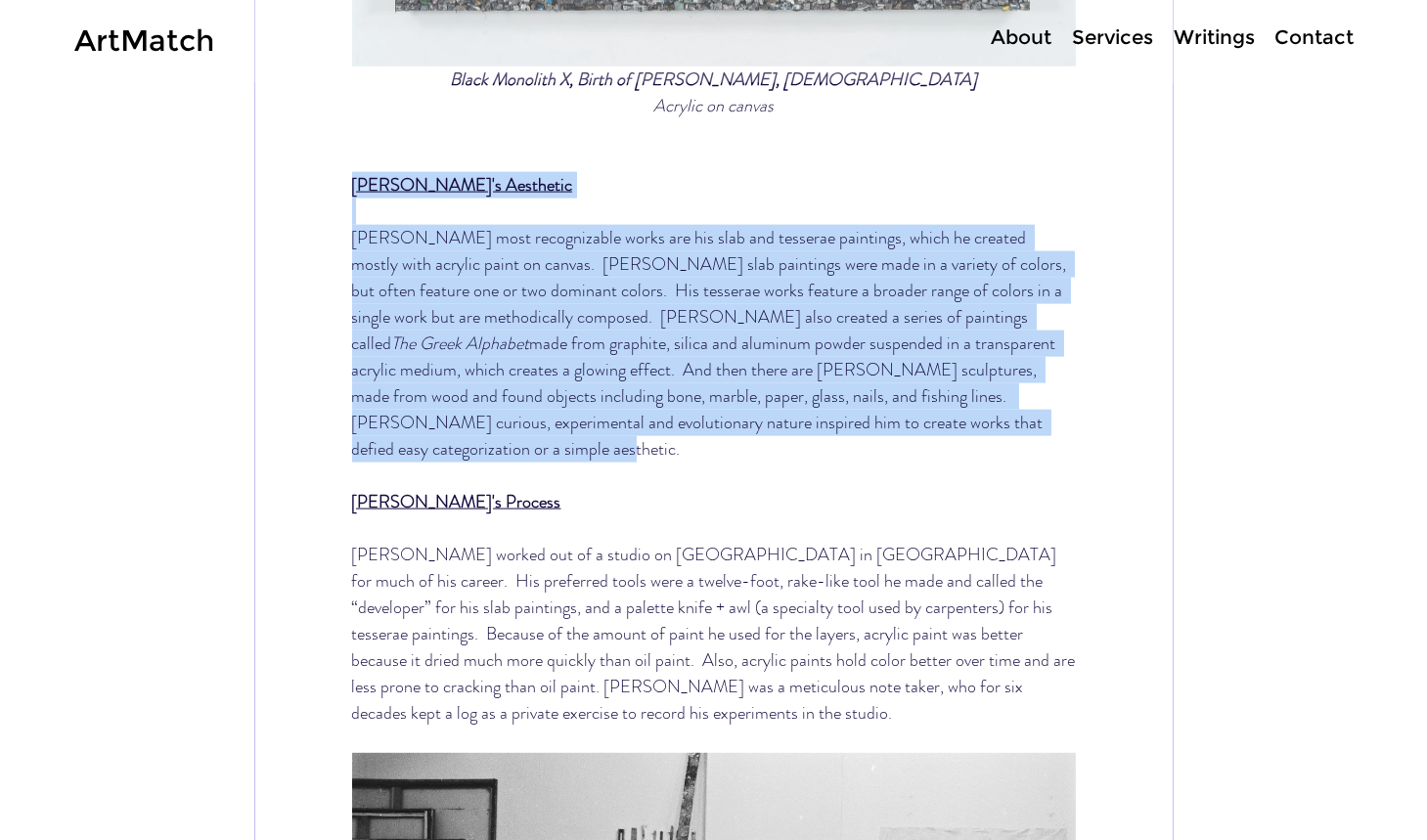
drag, startPoint x: 832, startPoint y: 374, endPoint x: 354, endPoint y: 139, distance: 532.6
copy div "[PERSON_NAME]'s Aesthetic [PERSON_NAME] most recognizable works are his slab an…"
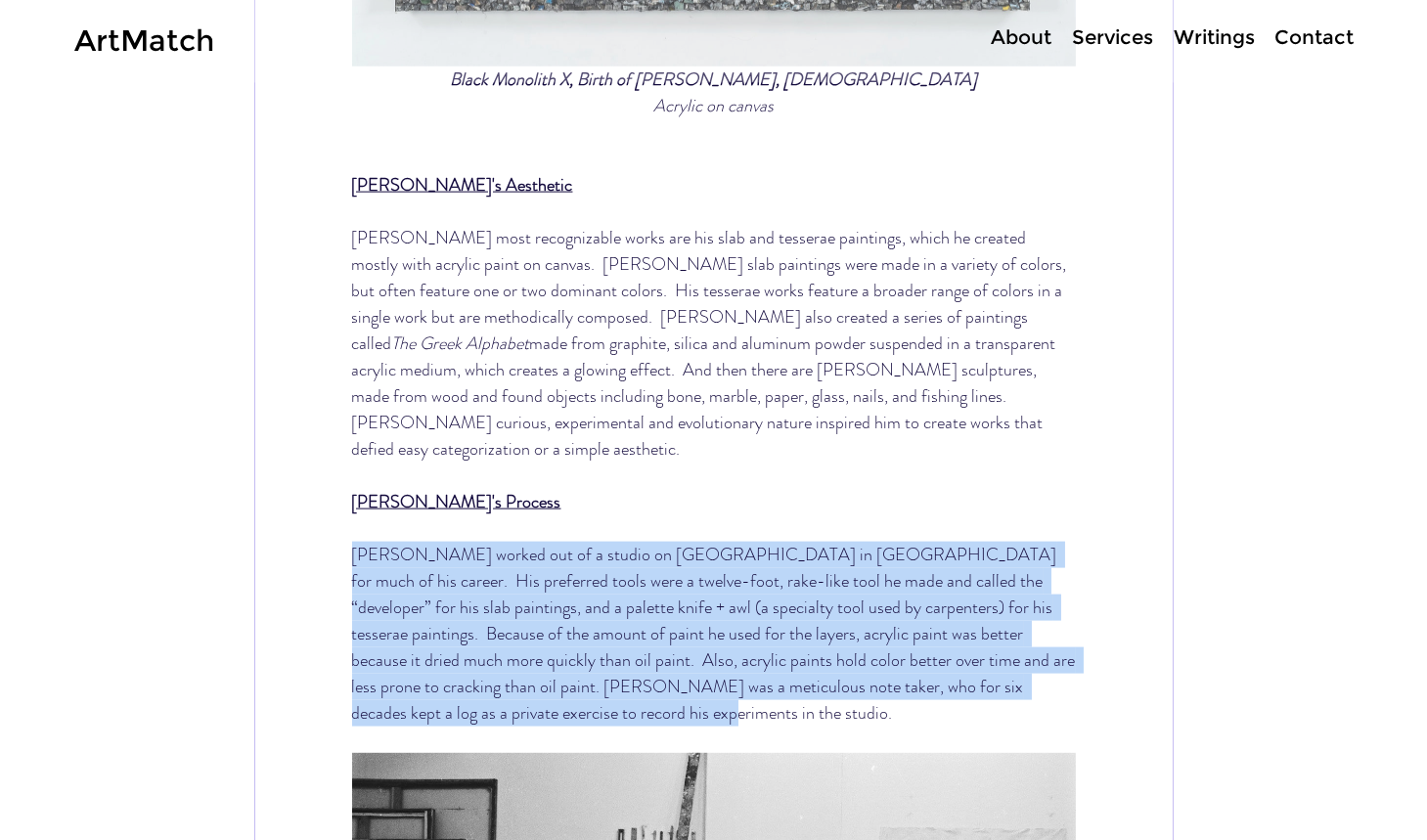
drag, startPoint x: 450, startPoint y: 636, endPoint x: 338, endPoint y: 483, distance: 189.6
click at [338, 541] on div "[PERSON_NAME] worked out of a studio on [GEOGRAPHIC_DATA] in [GEOGRAPHIC_DATA] …" at bounding box center [713, 634] width 917 height 185
copy span "[PERSON_NAME] worked out of a studio on [GEOGRAPHIC_DATA] in [GEOGRAPHIC_DATA] …"
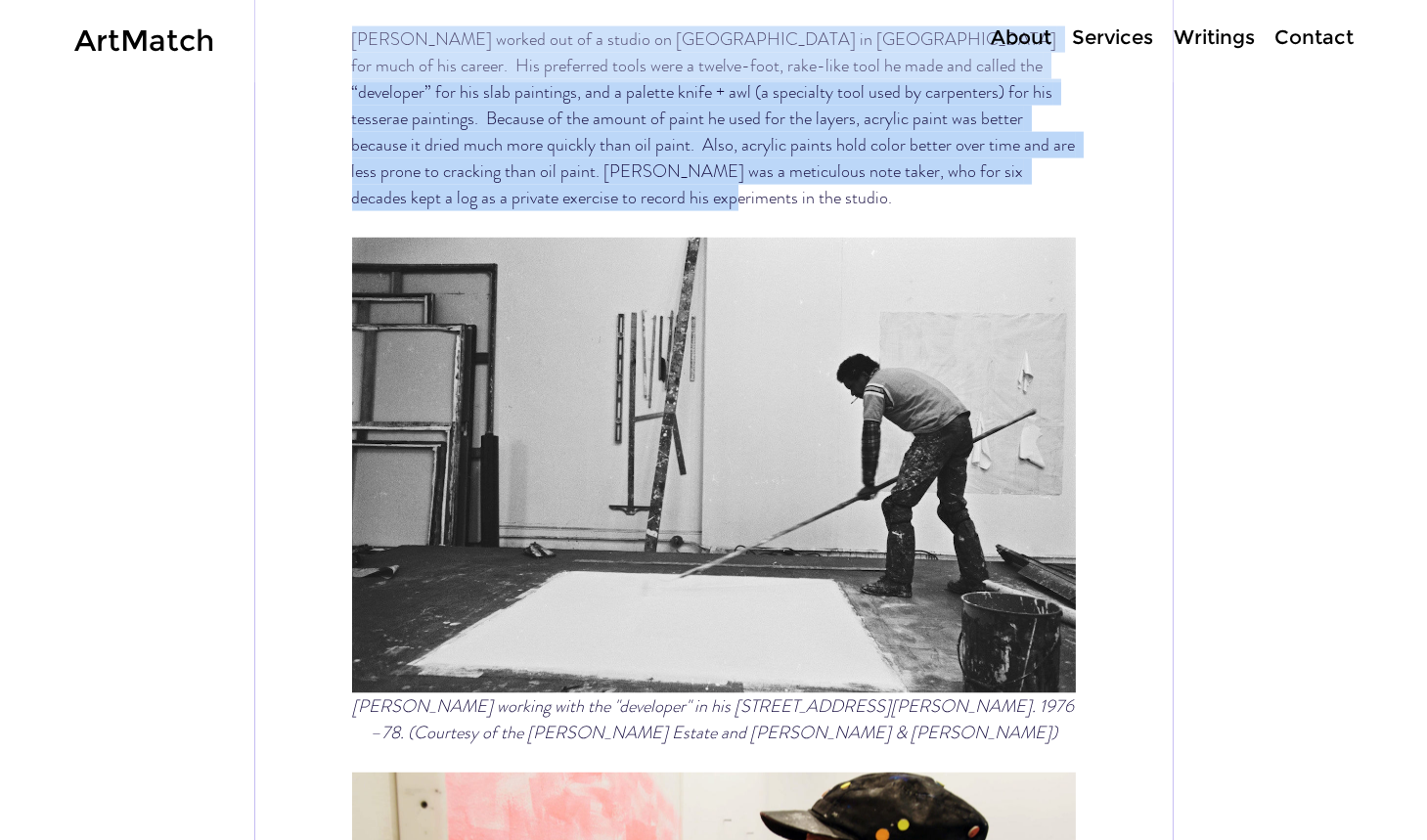
scroll to position [6200, 0]
click at [157, 39] on link "ArtMatch" at bounding box center [144, 41] width 139 height 36
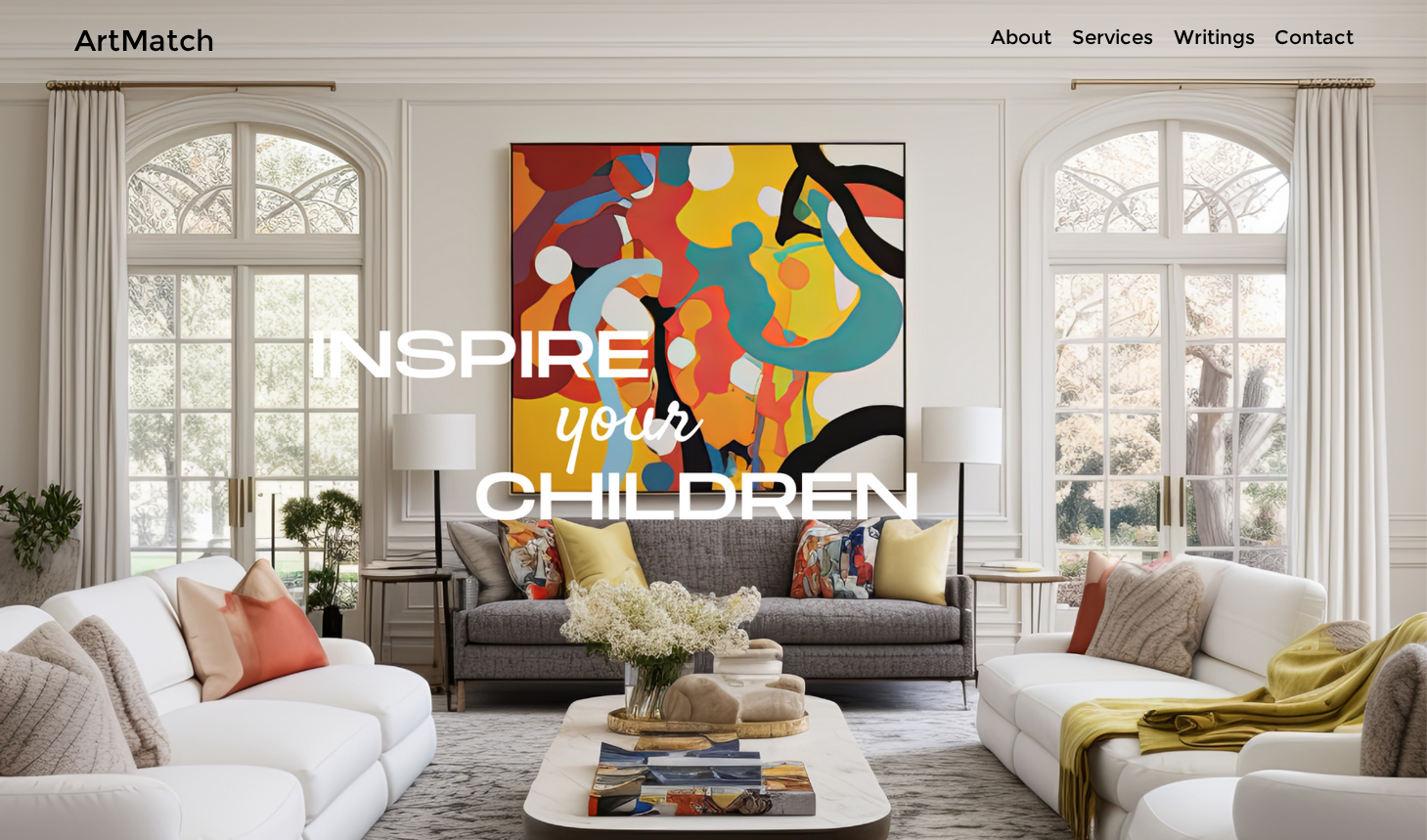
click at [692, 257] on img "Slide show gallery" at bounding box center [713, 500] width 1427 height 1059
click at [1186, 30] on p "Writings" at bounding box center [1214, 38] width 101 height 28
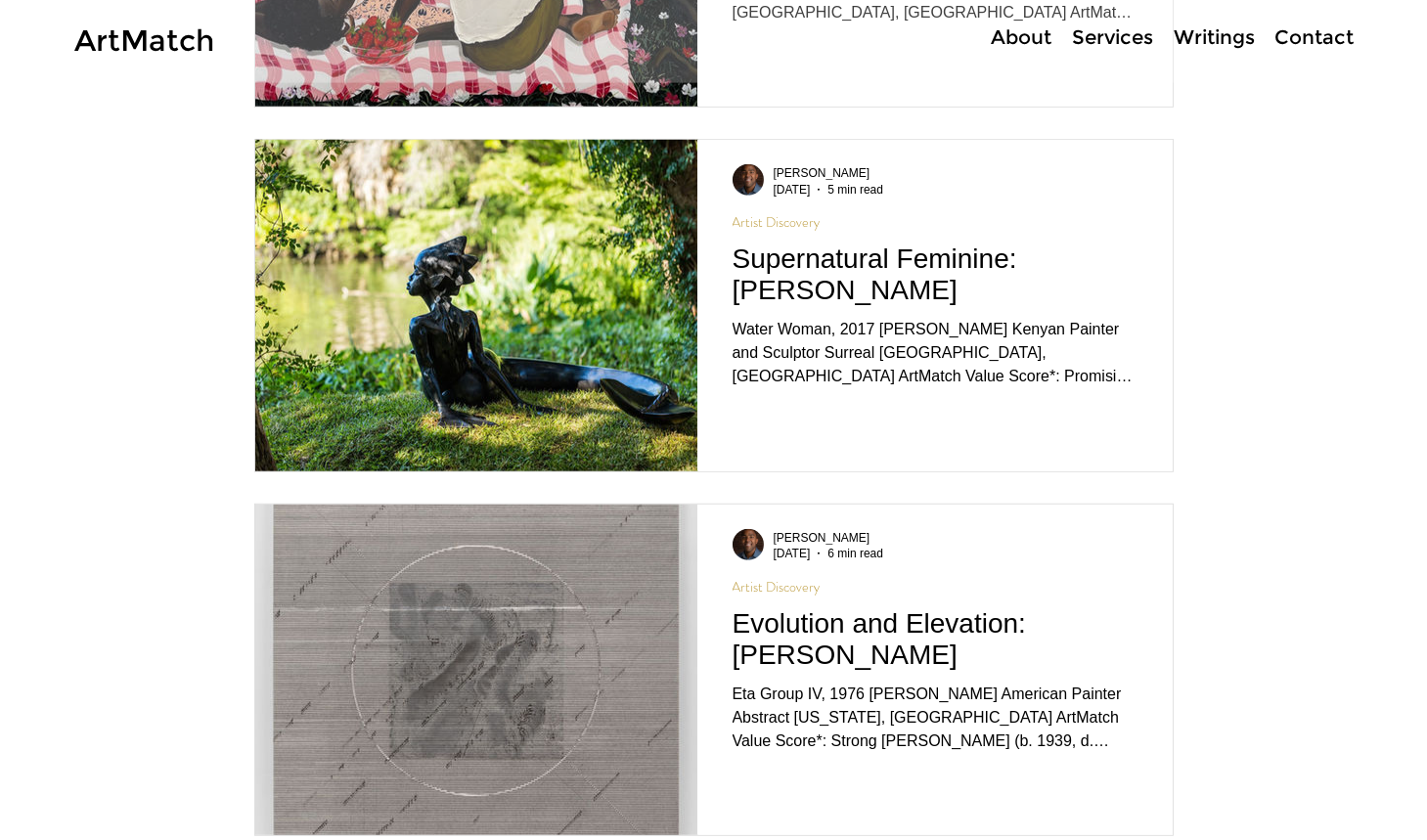
scroll to position [2943, 0]
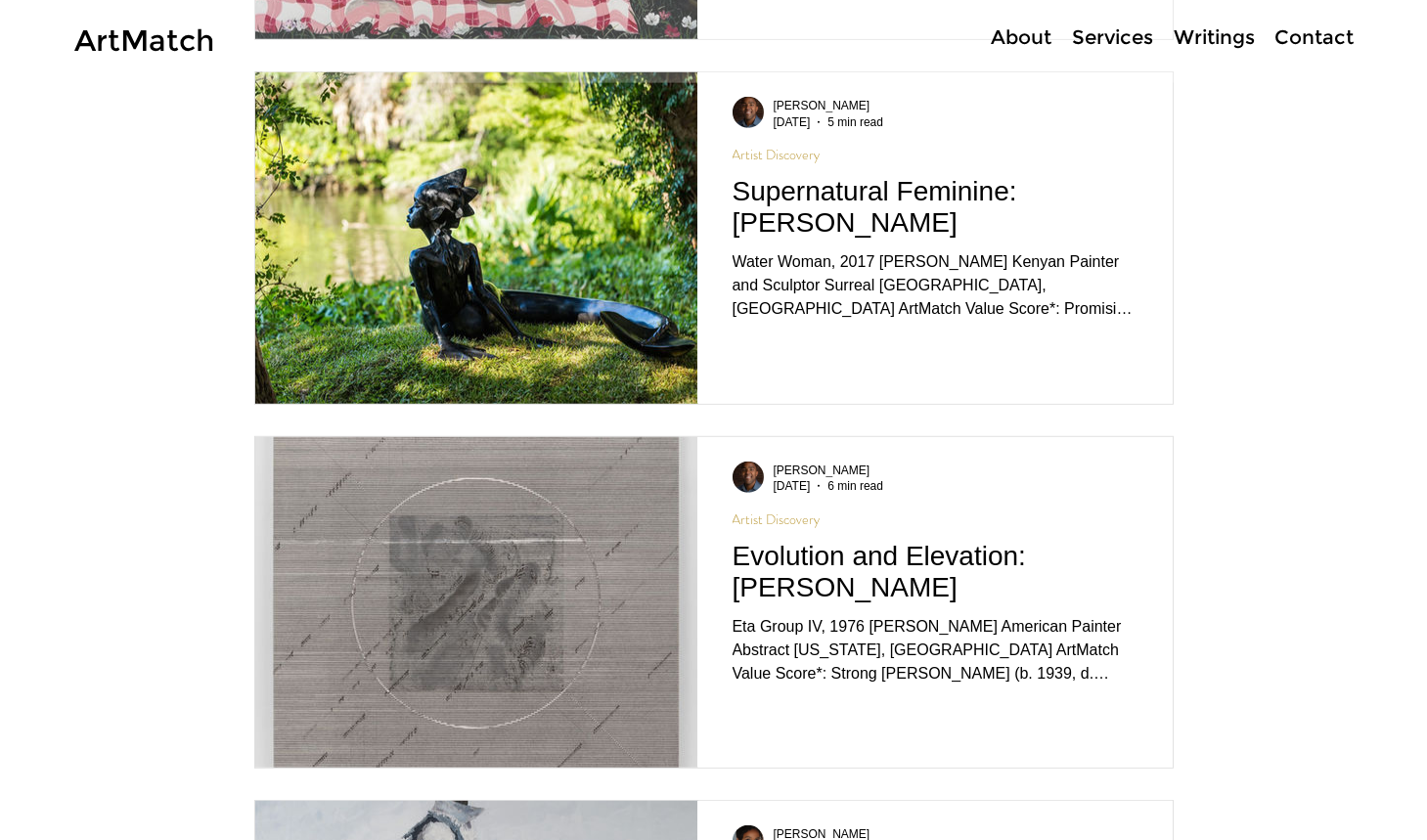
click at [575, 547] on img "Blog feed" at bounding box center [476, 602] width 444 height 333
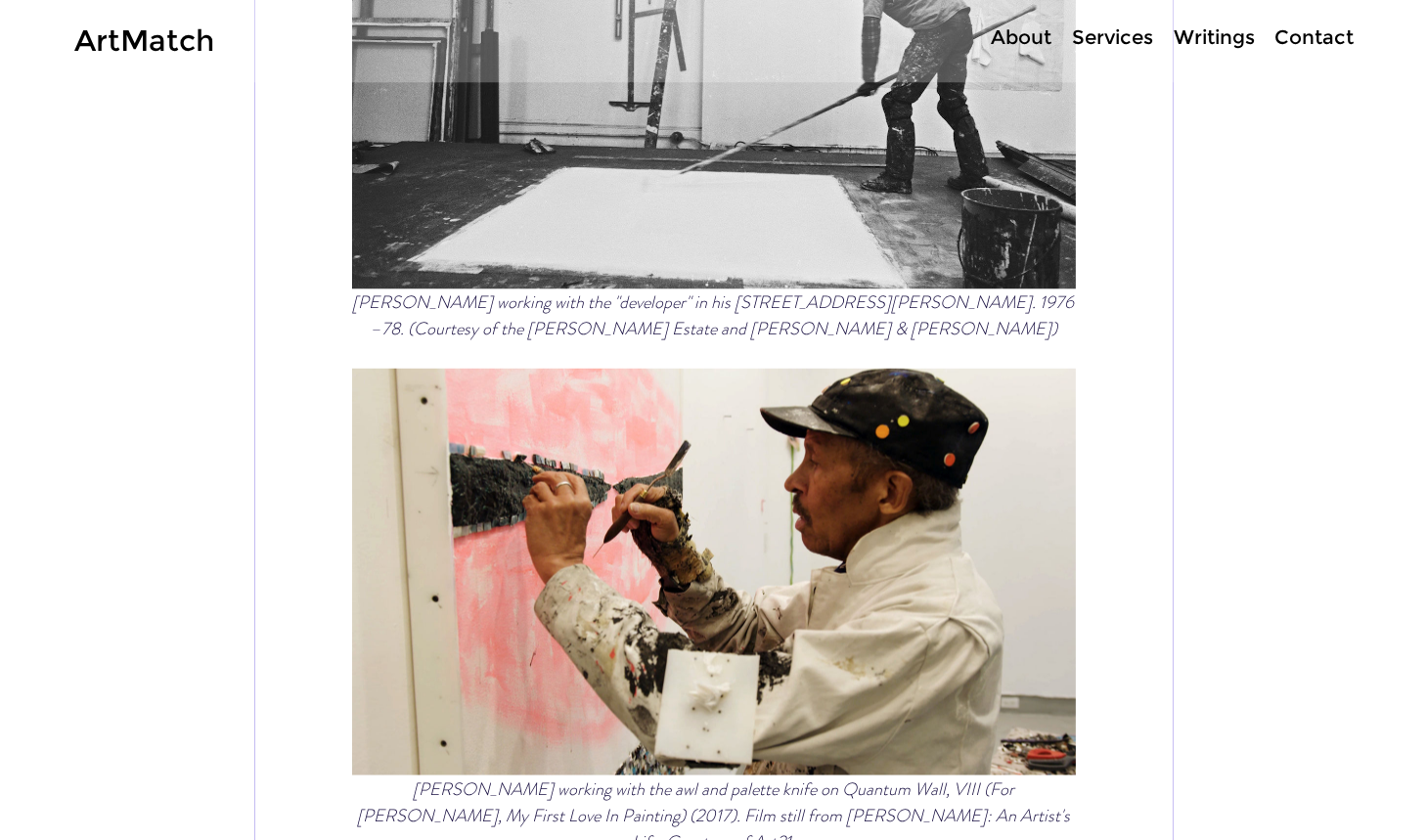
scroll to position [6600, 0]
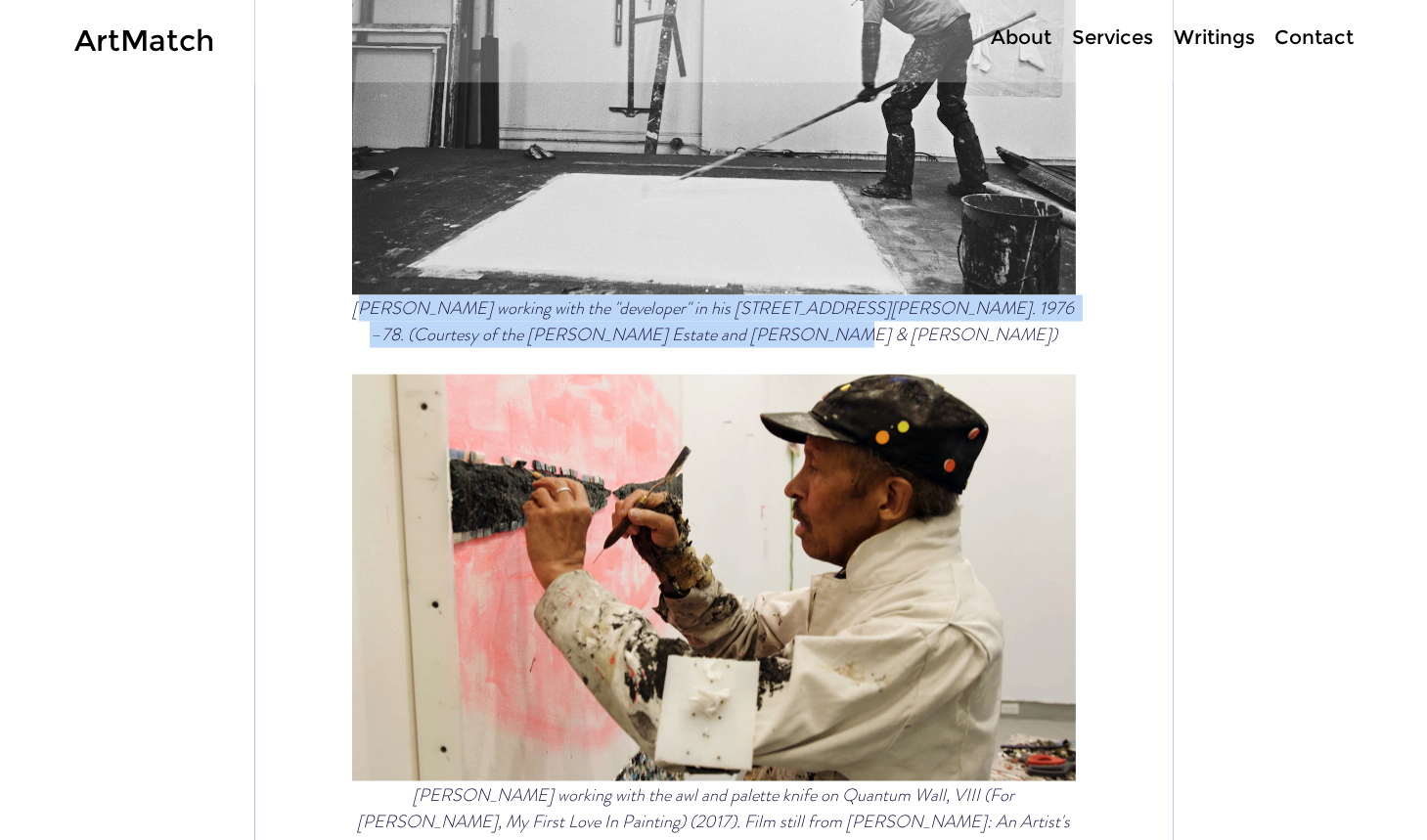
drag, startPoint x: 858, startPoint y: 257, endPoint x: 359, endPoint y: 235, distance: 499.5
click at [359, 296] on span "[PERSON_NAME] working with the "developer" in his [STREET_ADDRESS][PERSON_NAME]…" at bounding box center [714, 321] width 724 height 53
copy span "[PERSON_NAME] working with the "developer" in his [STREET_ADDRESS][PERSON_NAME]…"
